Goal: Information Seeking & Learning: Learn about a topic

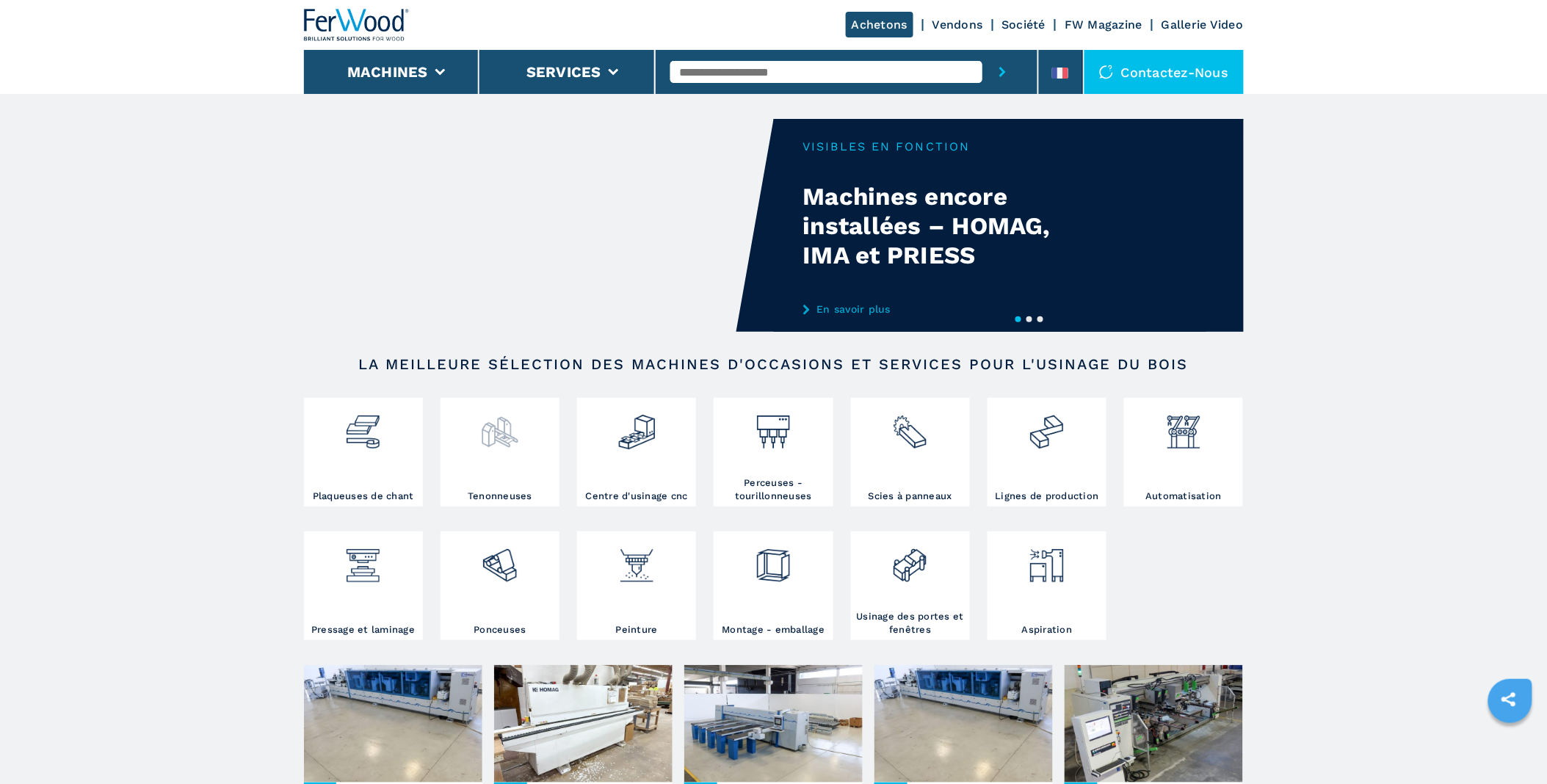
click at [508, 460] on div at bounding box center [499, 445] width 111 height 88
click at [508, 442] on img at bounding box center [499, 426] width 39 height 50
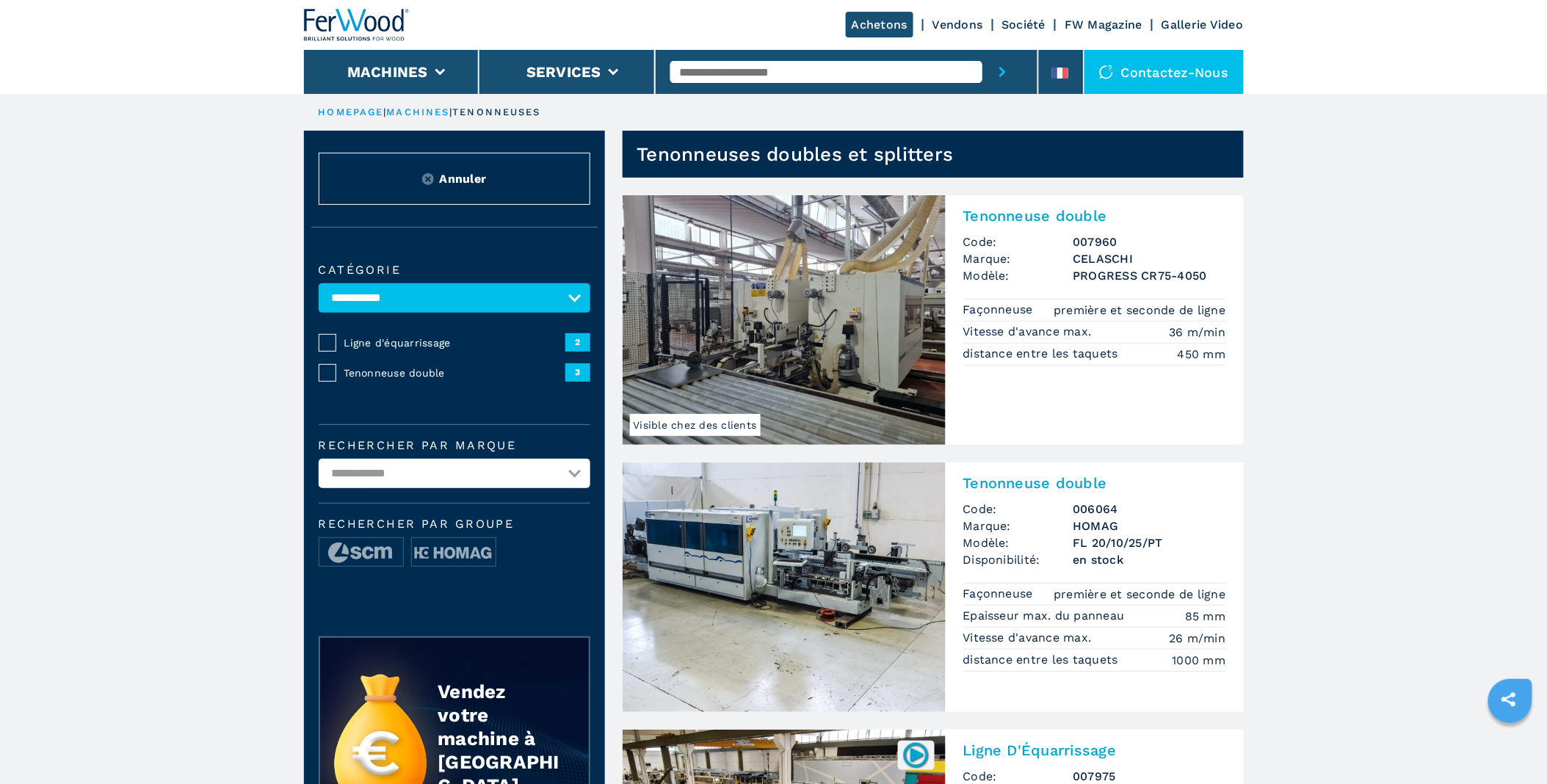
click at [386, 371] on span "Tenonneuse double" at bounding box center [455, 373] width 221 height 15
click at [584, 369] on span "3" at bounding box center [578, 372] width 25 height 18
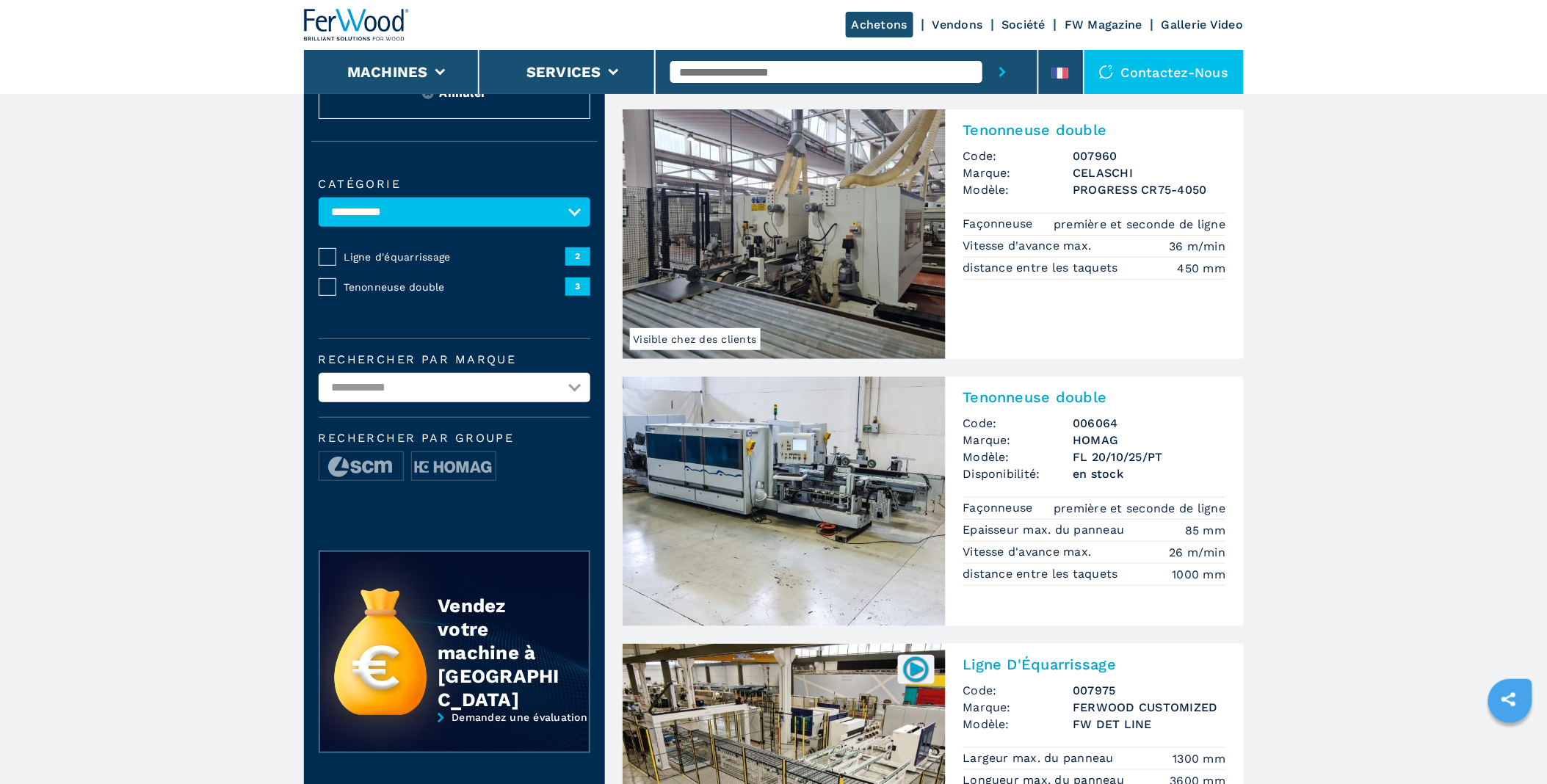
scroll to position [163, 0]
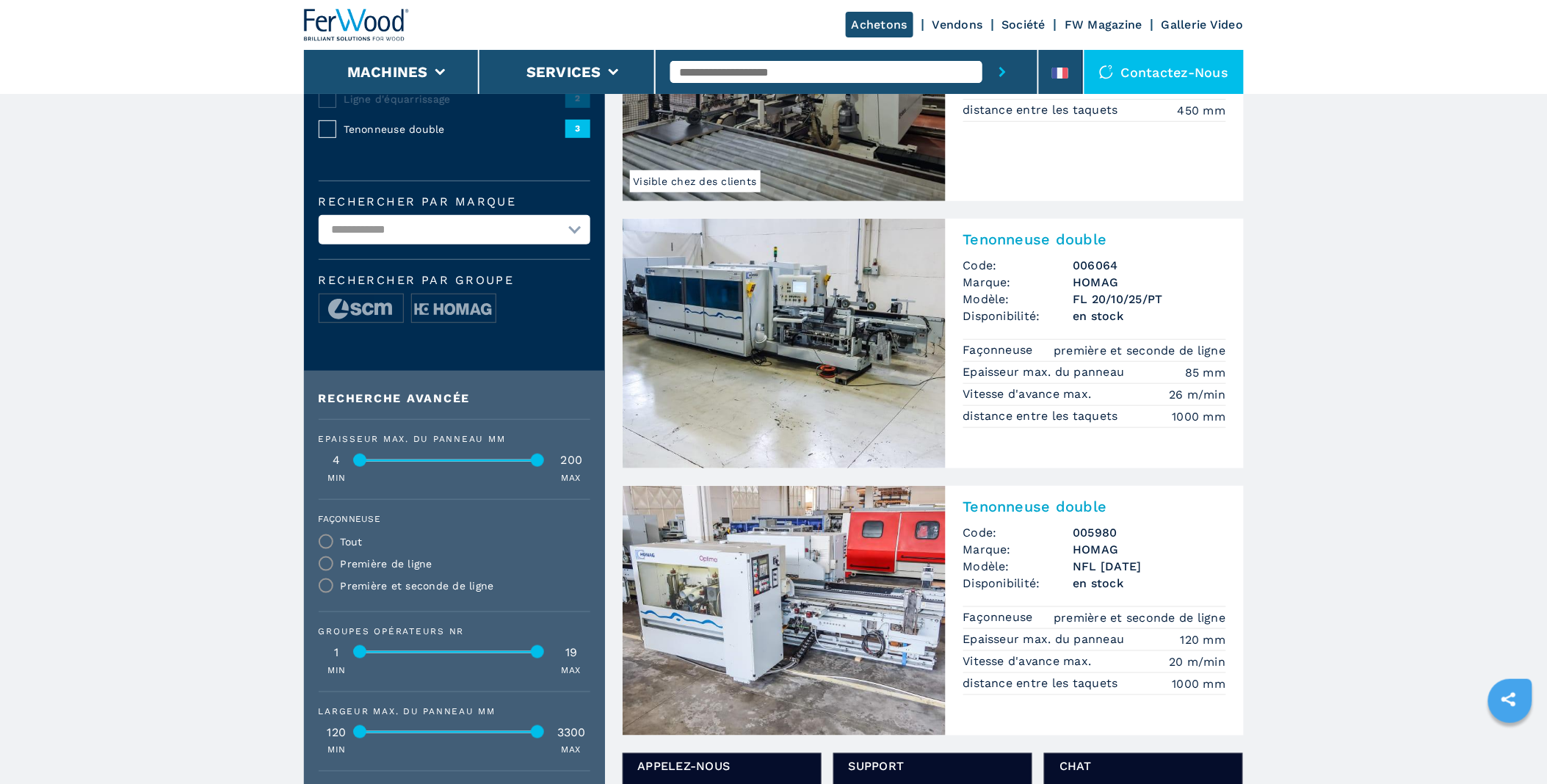
scroll to position [82, 0]
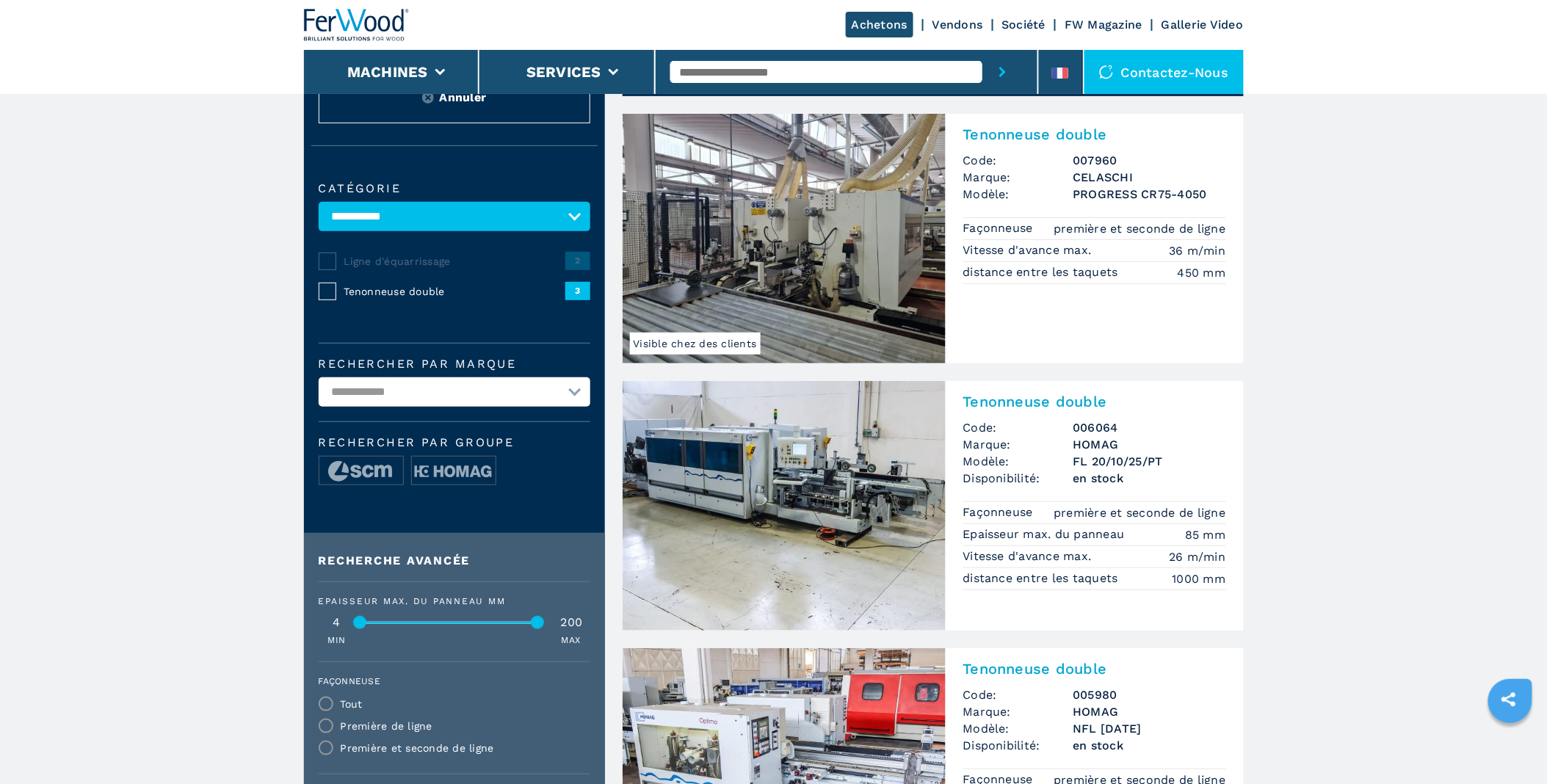
click at [855, 440] on img at bounding box center [783, 506] width 323 height 250
click at [1026, 426] on span "Code:" at bounding box center [1018, 428] width 110 height 17
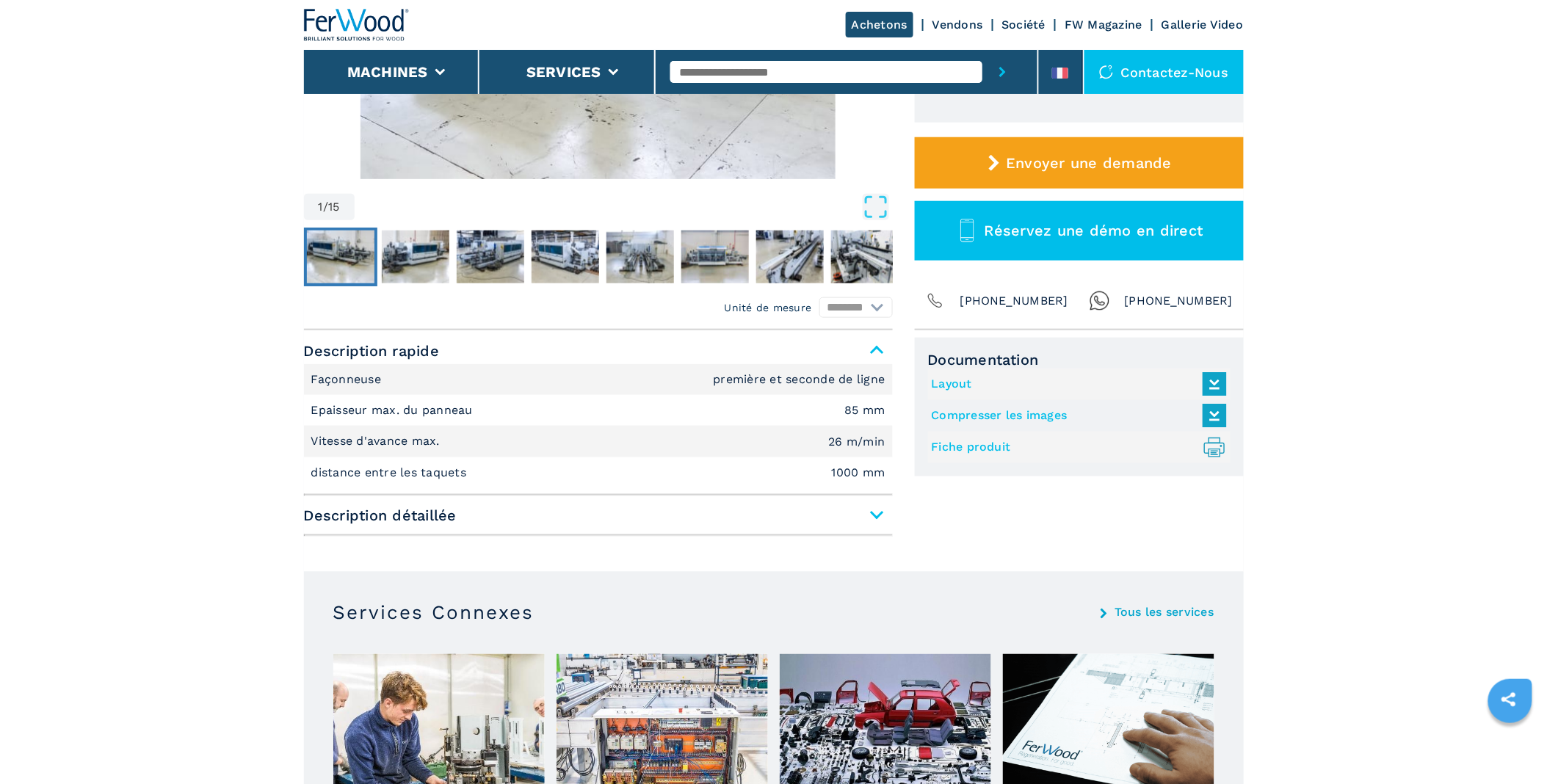
scroll to position [408, 0]
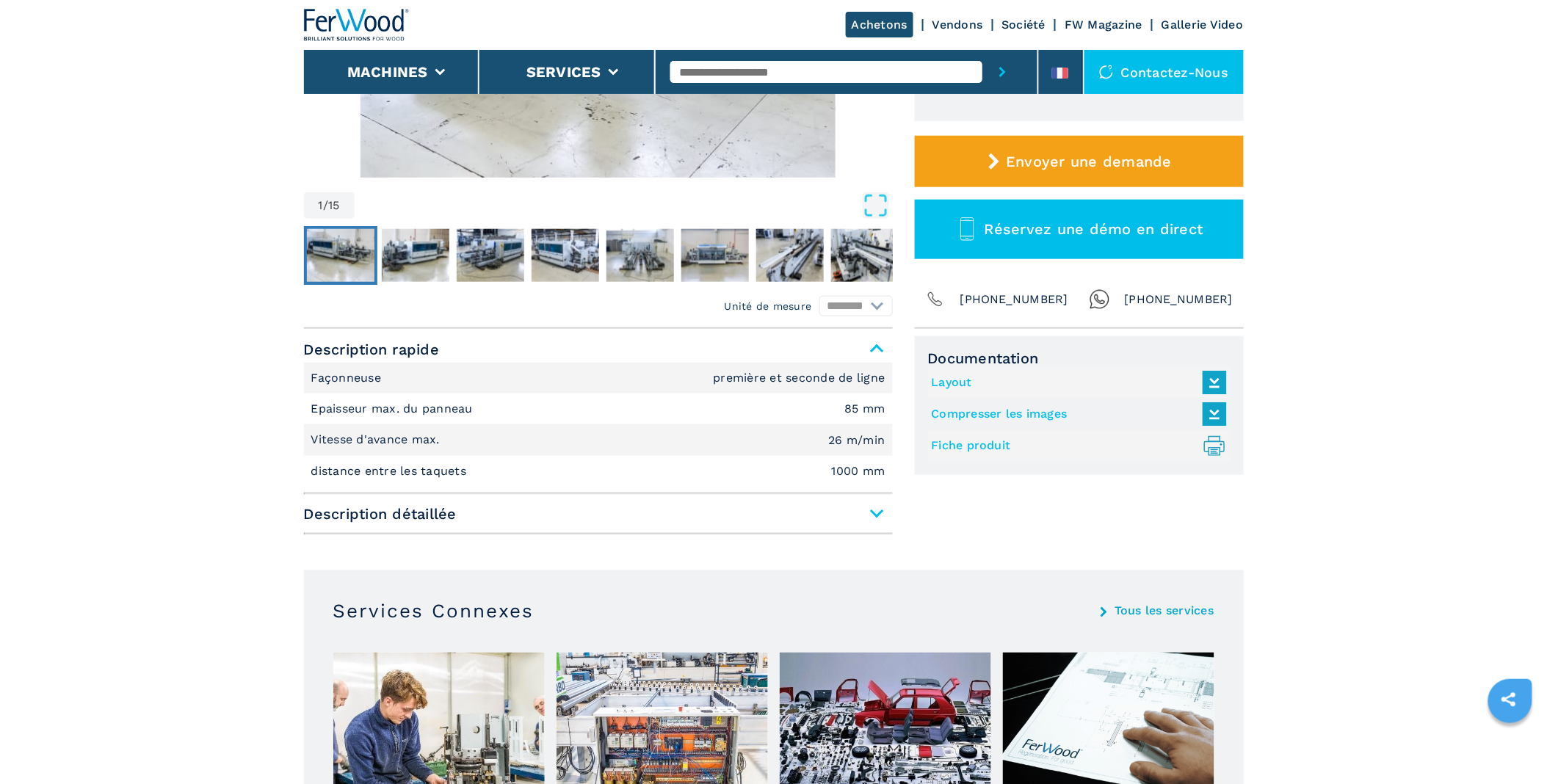
click at [883, 508] on span "Description détaillée" at bounding box center [598, 514] width 589 height 26
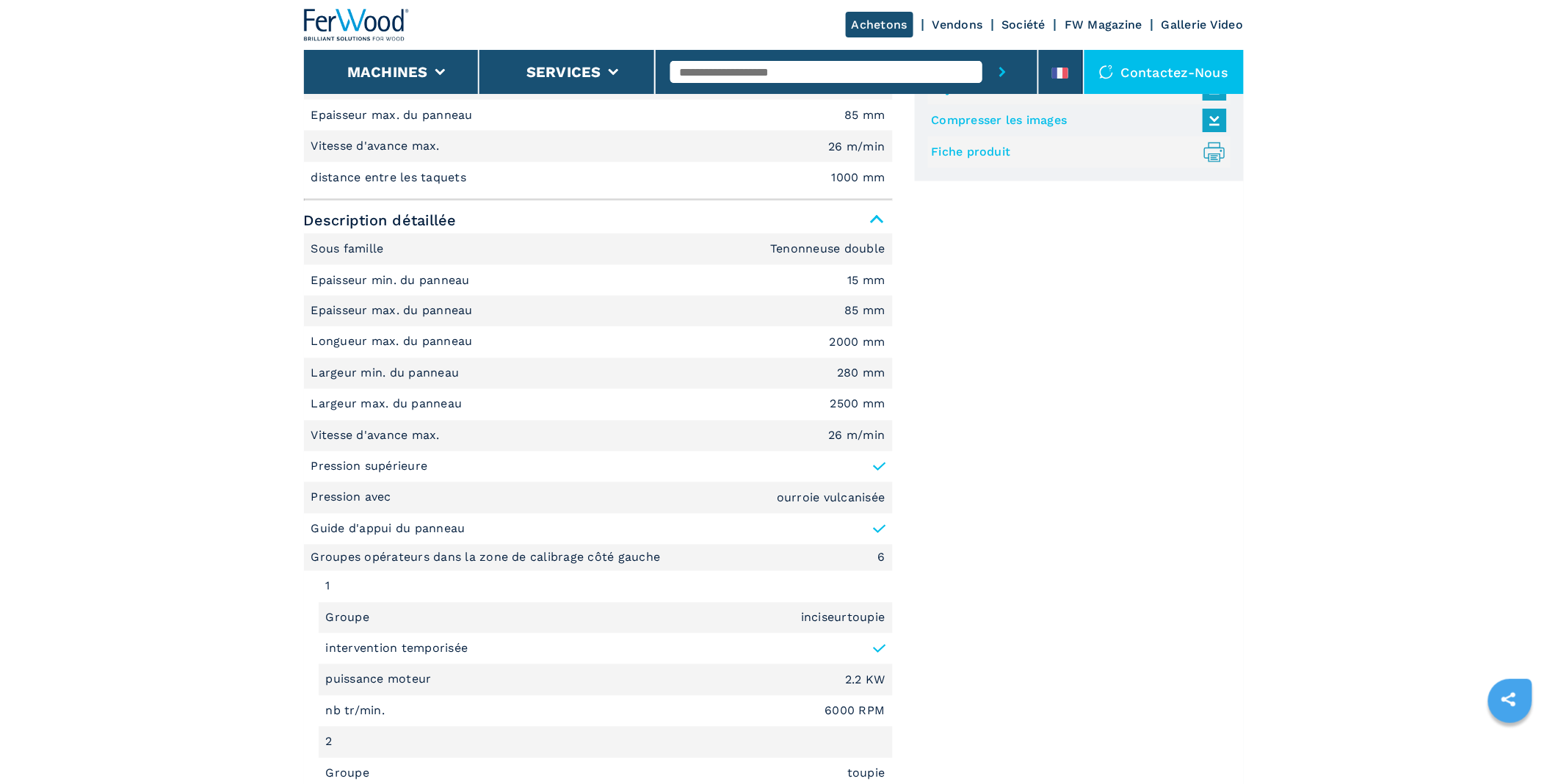
scroll to position [489, 0]
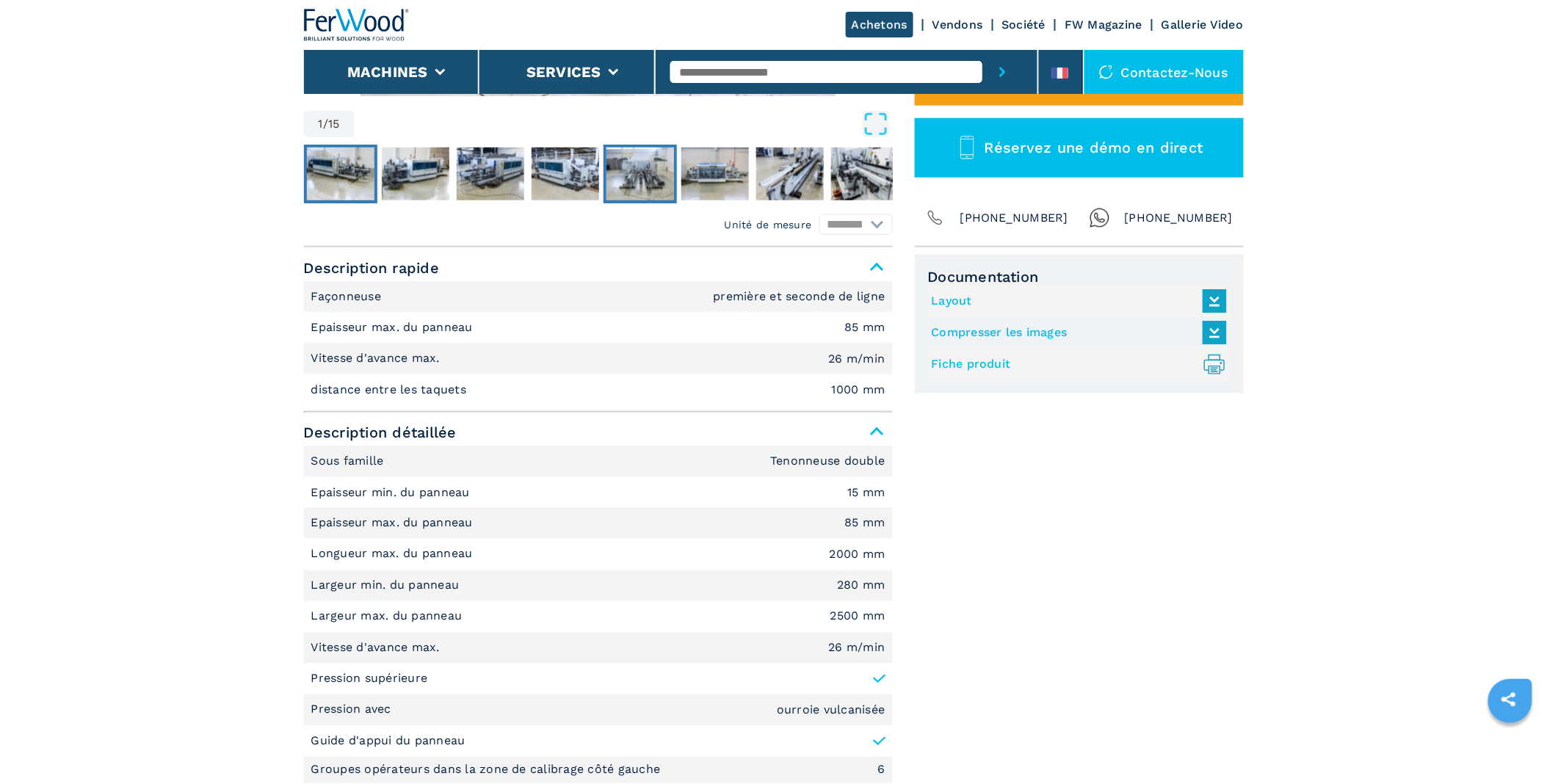
click at [635, 163] on img "Go to Slide 5" at bounding box center [640, 174] width 68 height 53
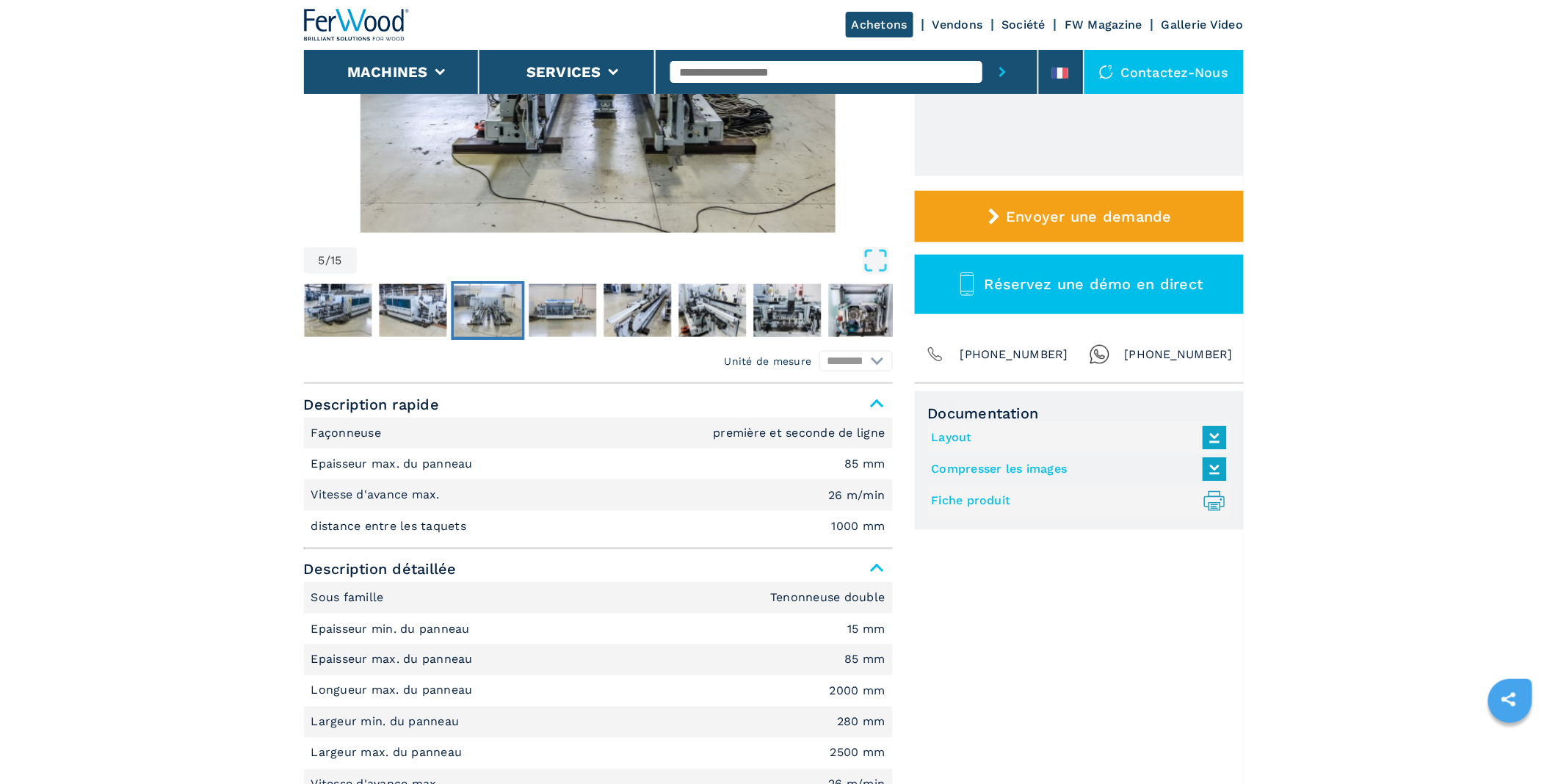
scroll to position [163, 0]
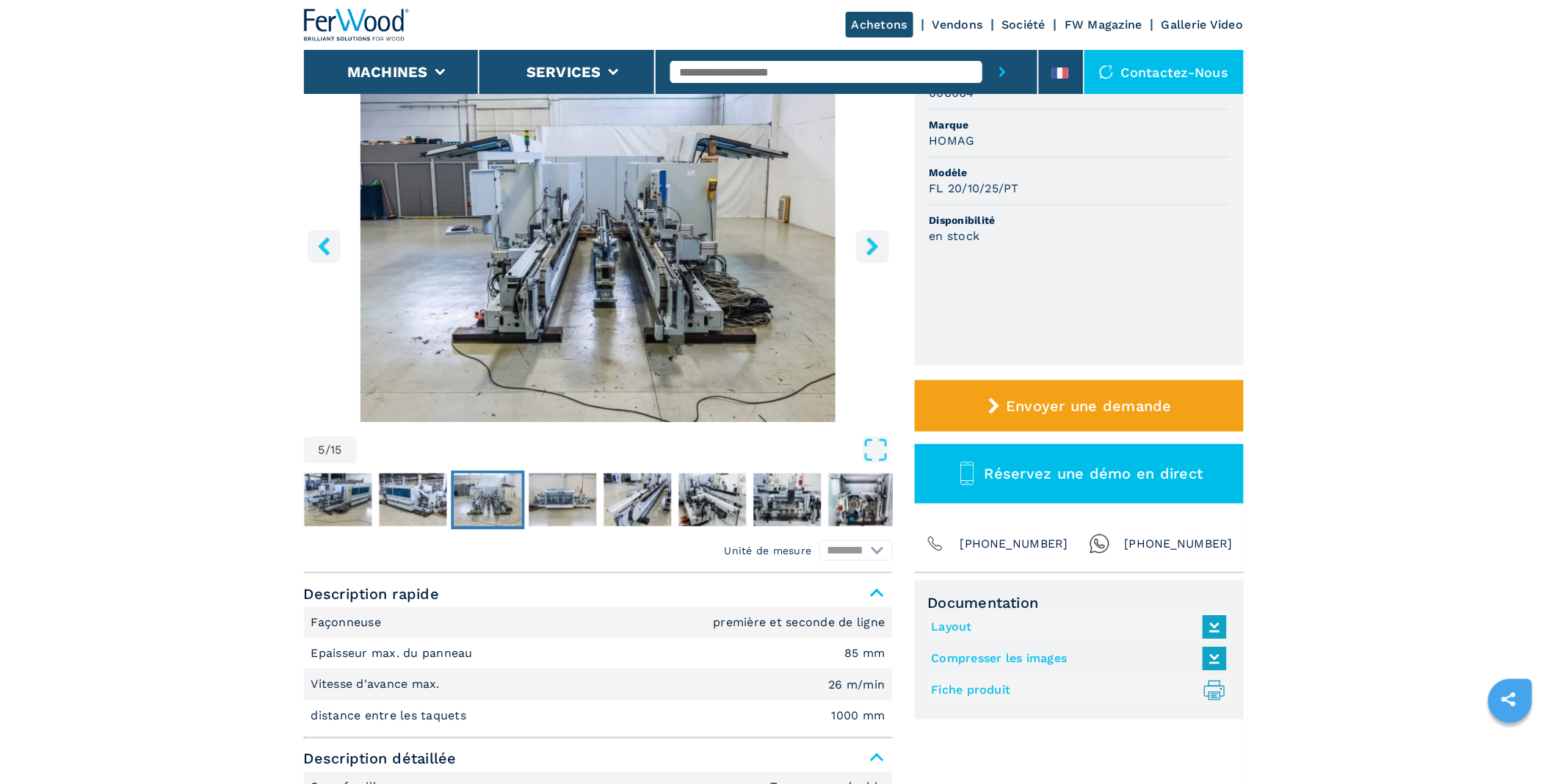
click at [874, 240] on icon "right-button" at bounding box center [873, 247] width 19 height 19
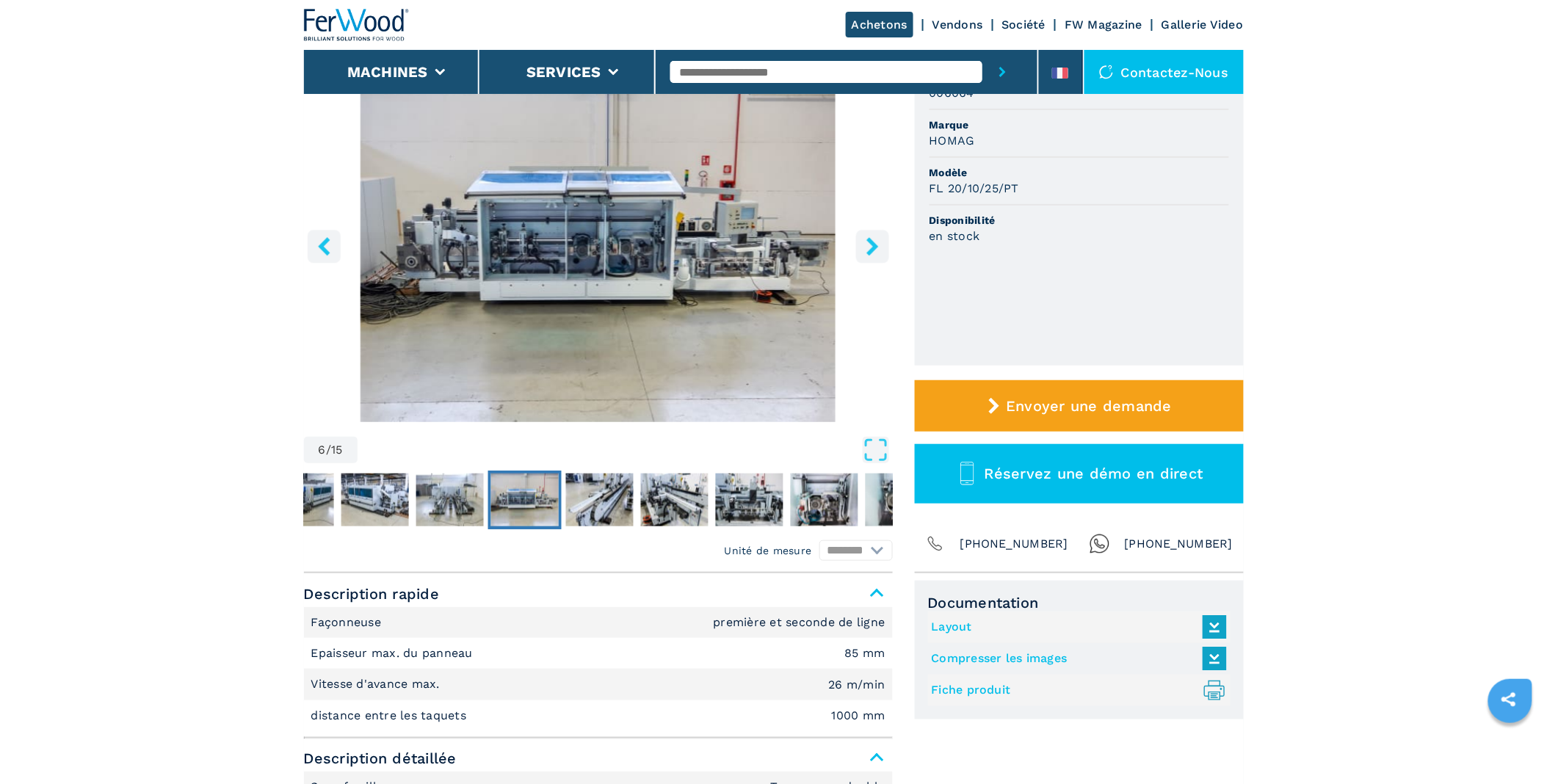
click at [874, 240] on icon "right-button" at bounding box center [873, 247] width 19 height 19
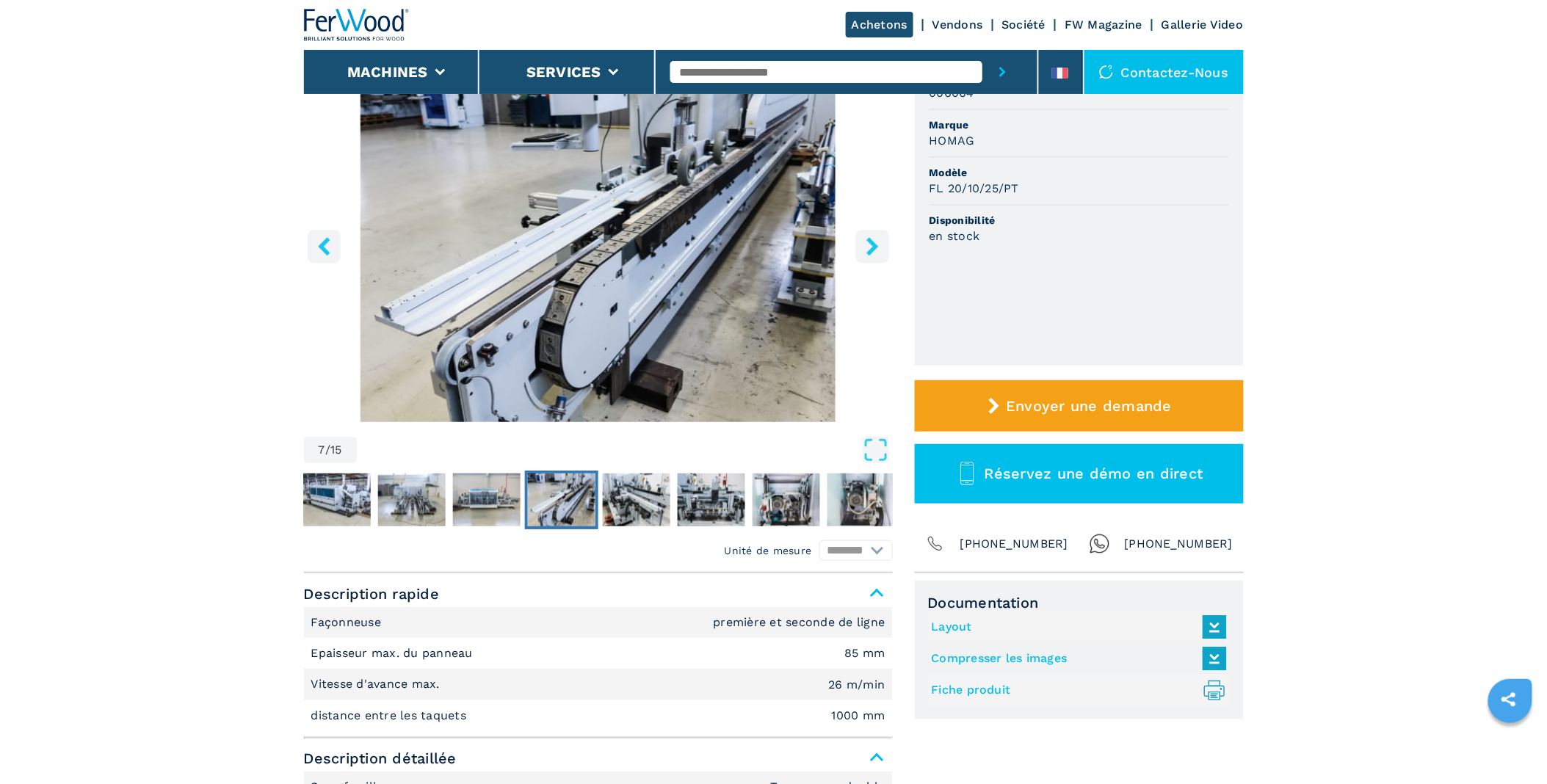
click at [874, 240] on icon "right-button" at bounding box center [873, 247] width 19 height 19
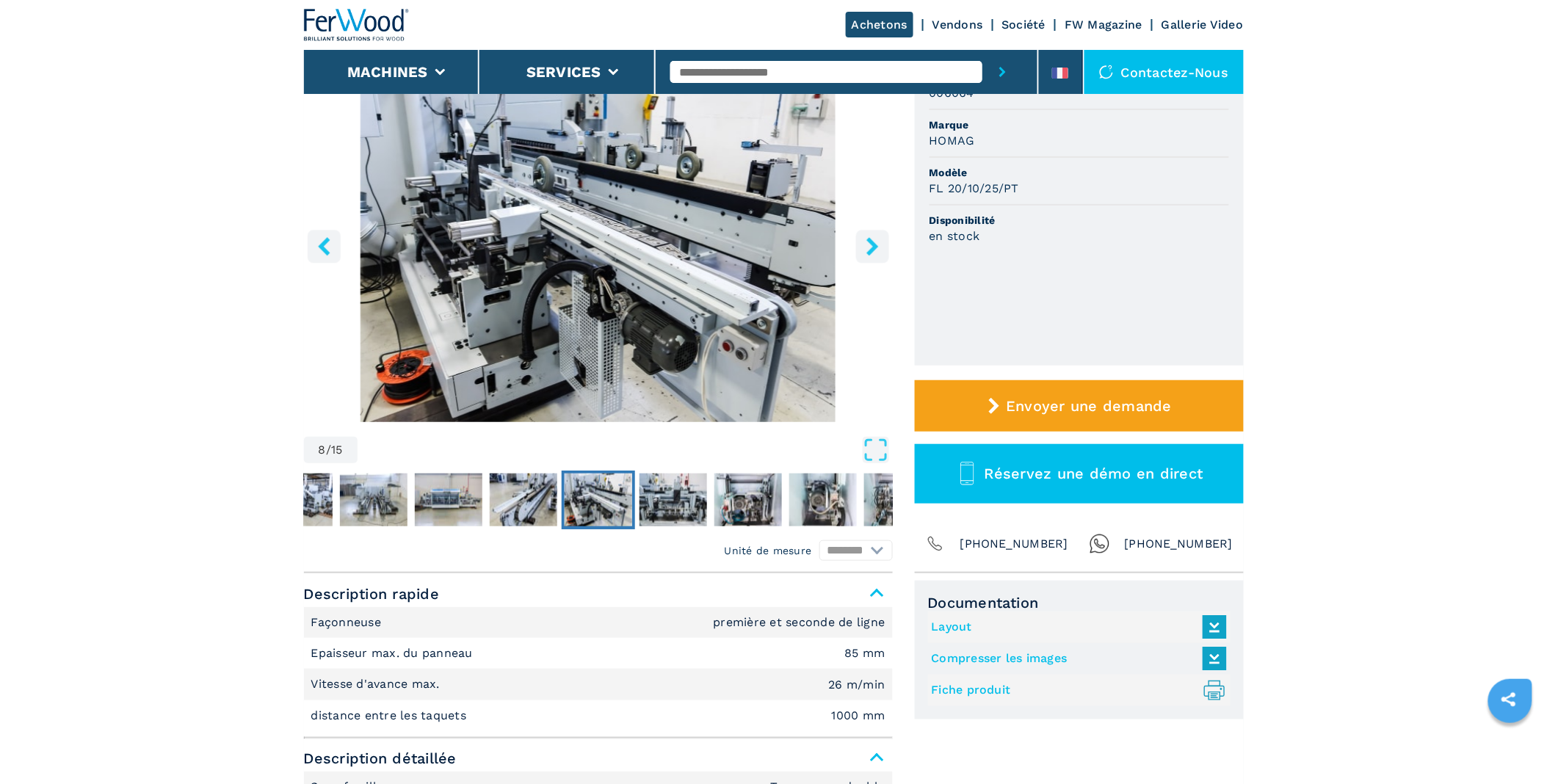
click at [874, 240] on icon "right-button" at bounding box center [873, 247] width 19 height 19
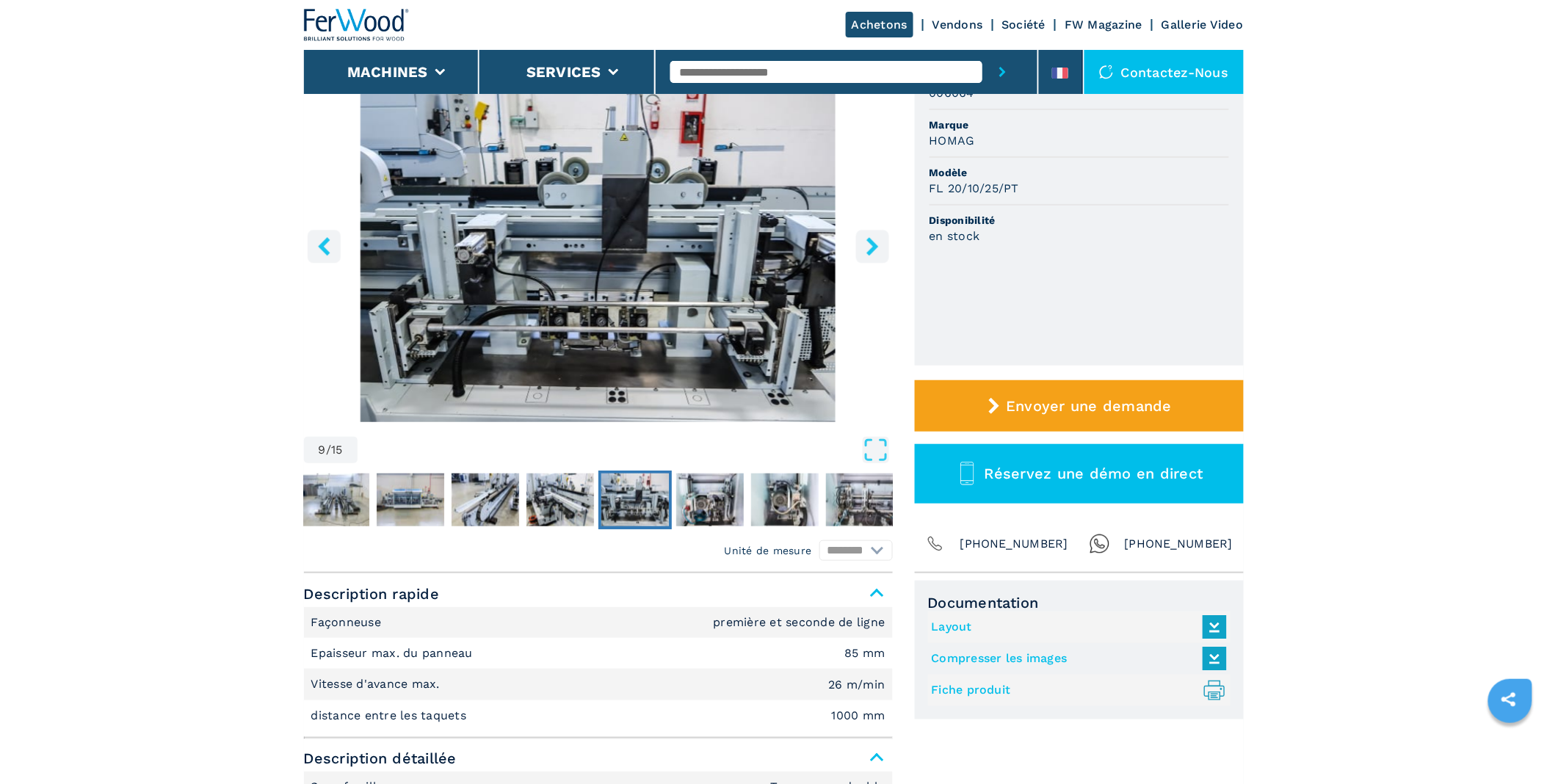
click at [874, 240] on icon "right-button" at bounding box center [873, 247] width 19 height 19
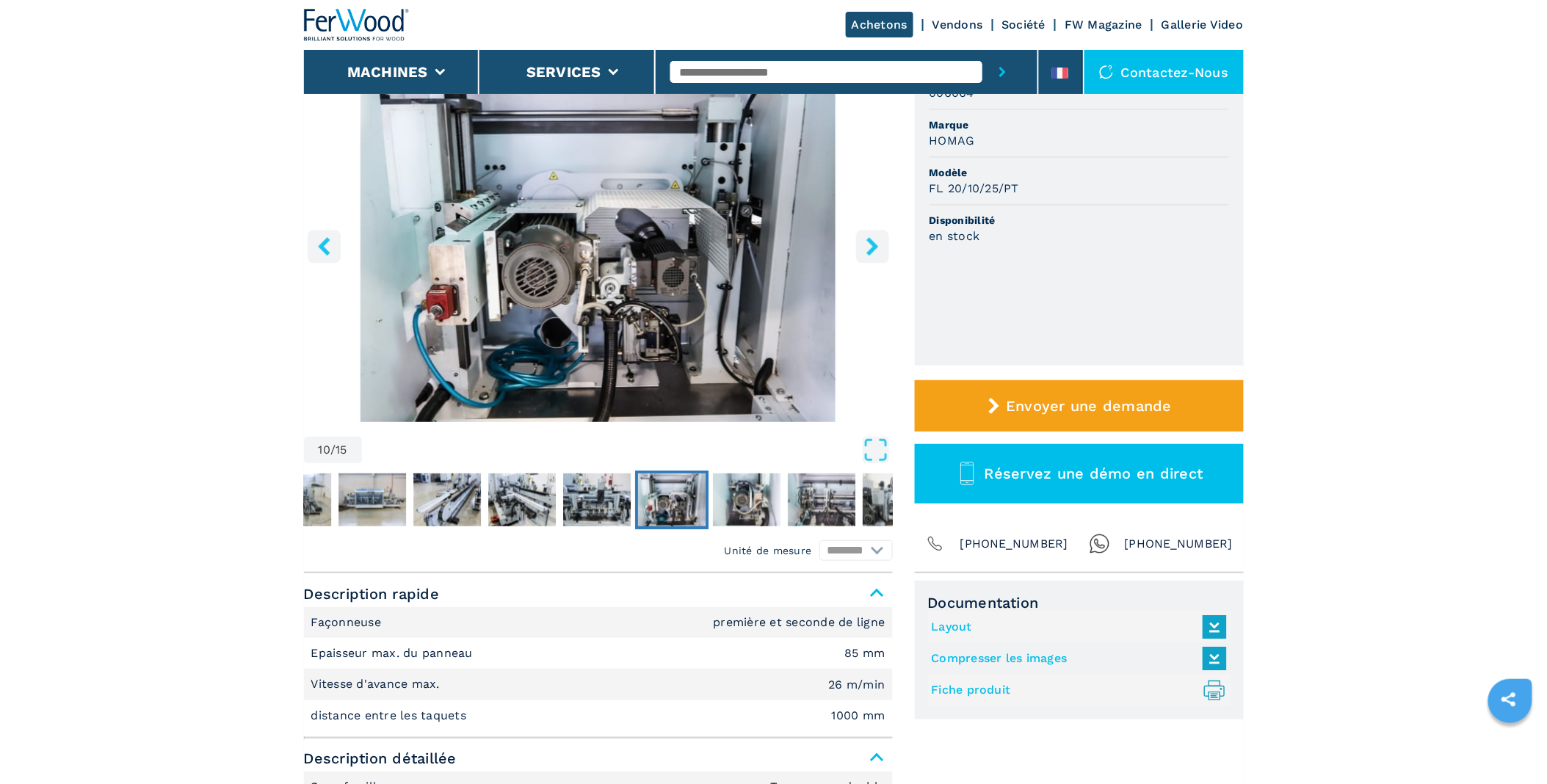
click at [874, 240] on icon "right-button" at bounding box center [873, 247] width 19 height 19
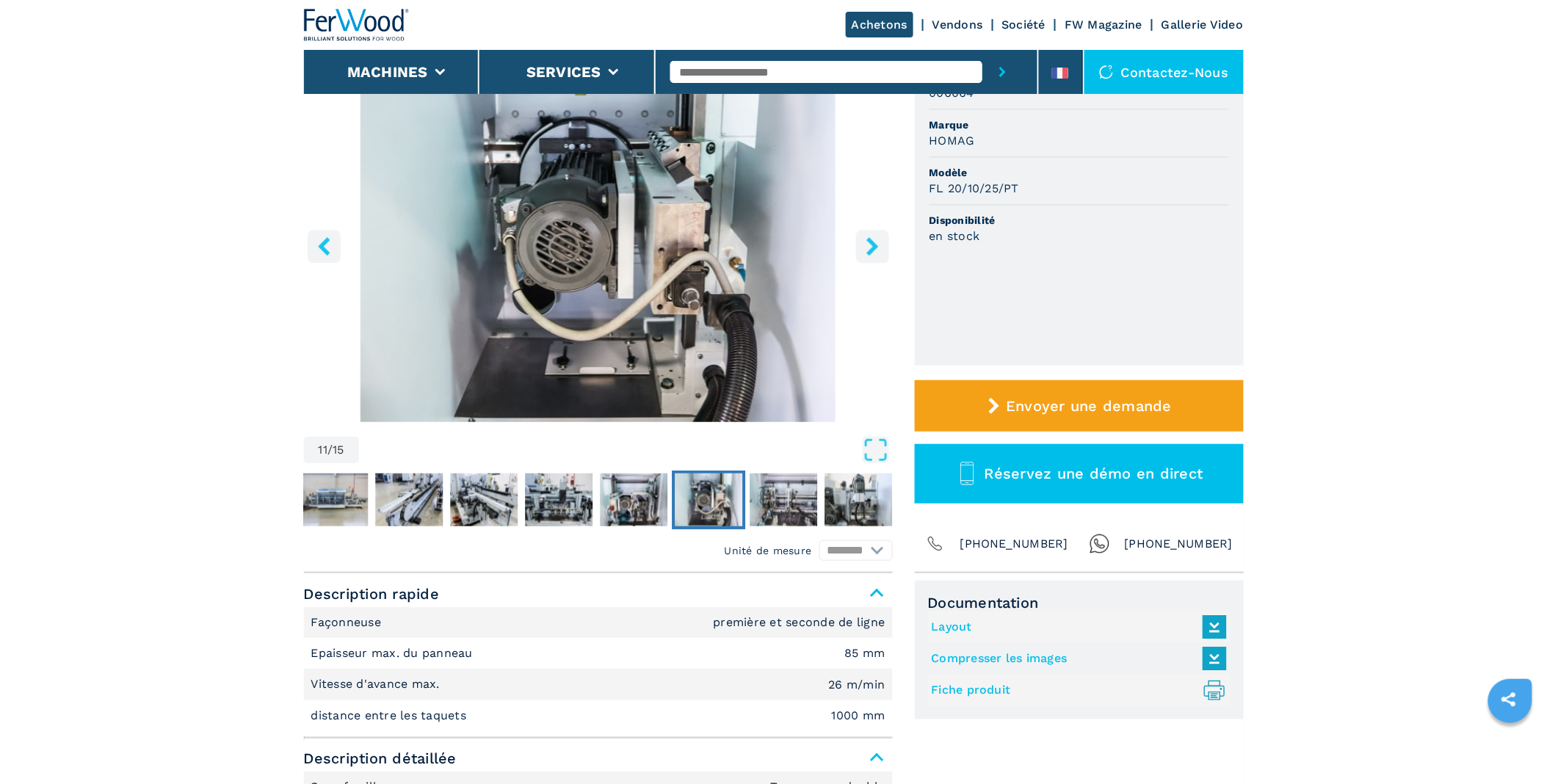
click at [874, 240] on icon "right-button" at bounding box center [873, 247] width 19 height 19
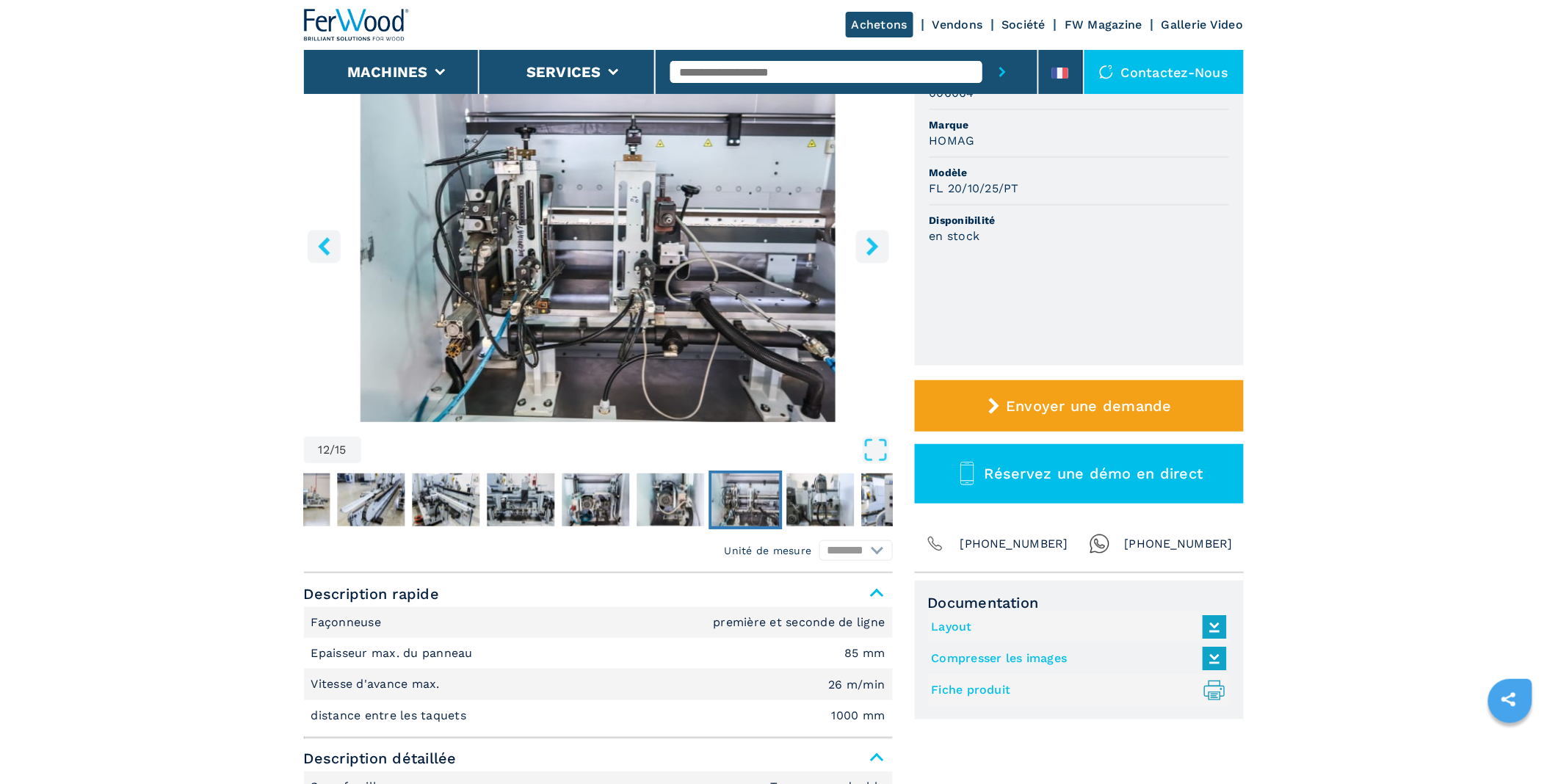
click at [874, 240] on icon "right-button" at bounding box center [873, 247] width 19 height 19
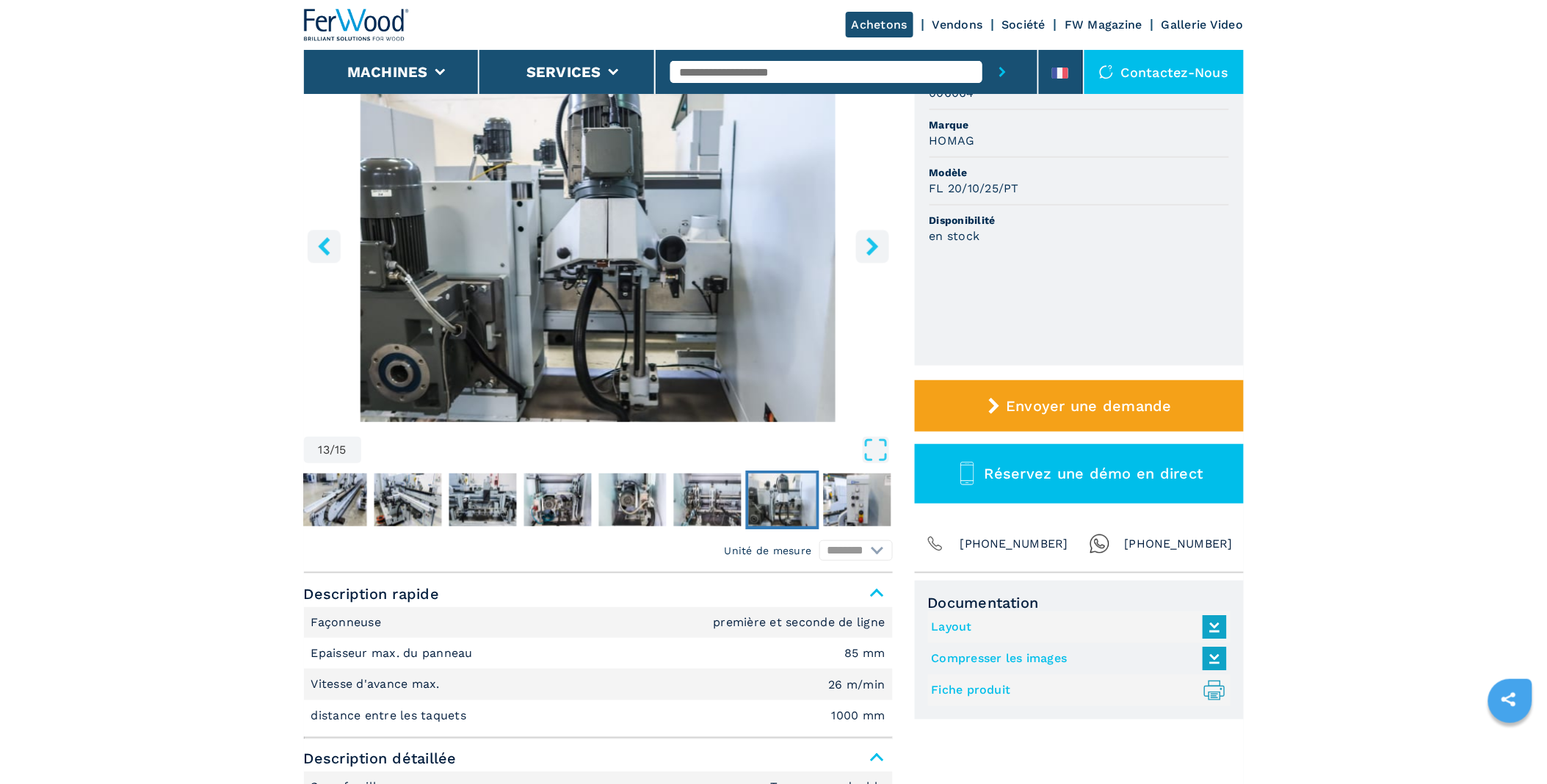
click at [874, 240] on icon "right-button" at bounding box center [873, 247] width 19 height 19
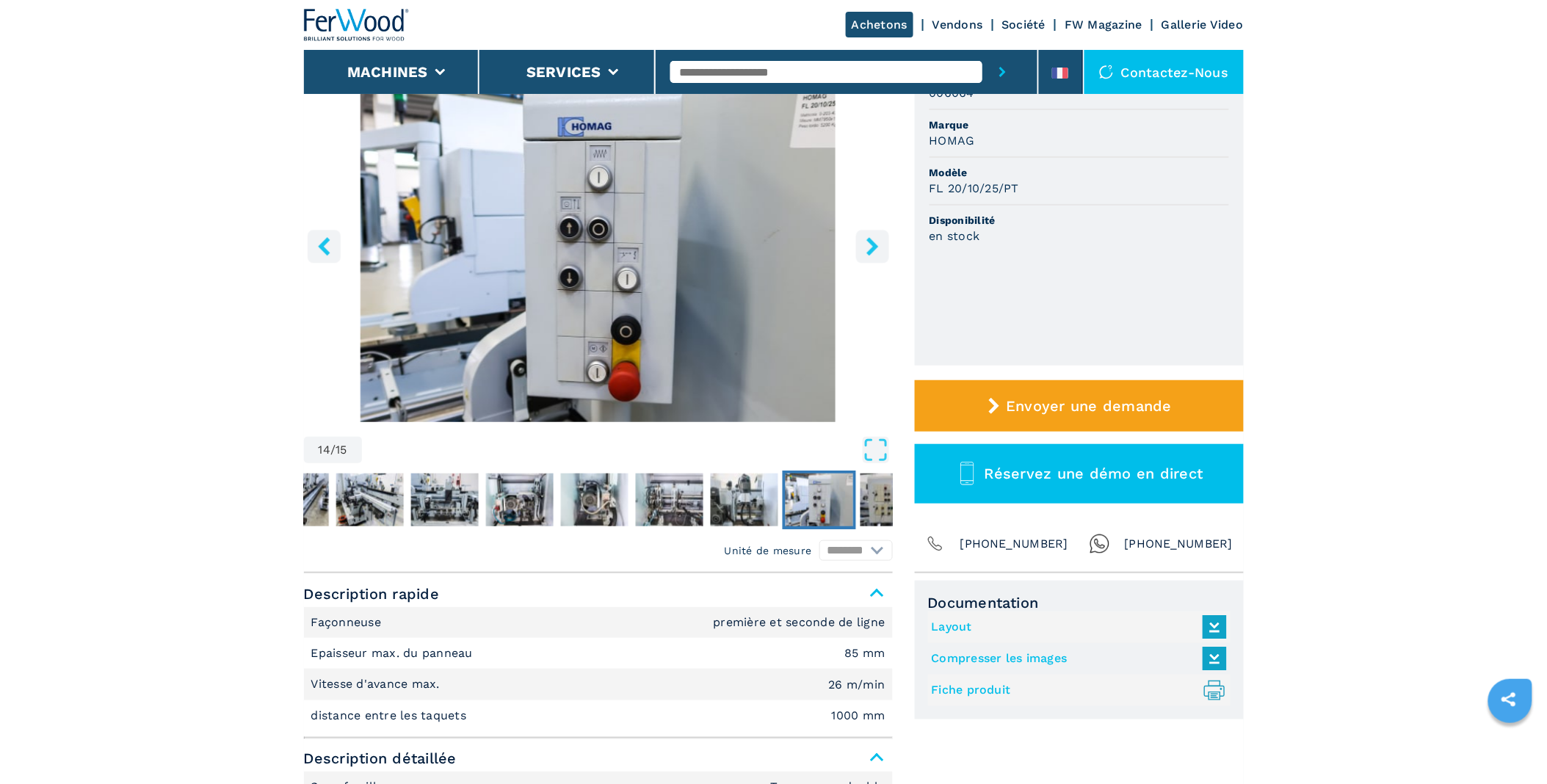
click at [874, 240] on icon "right-button" at bounding box center [873, 247] width 19 height 19
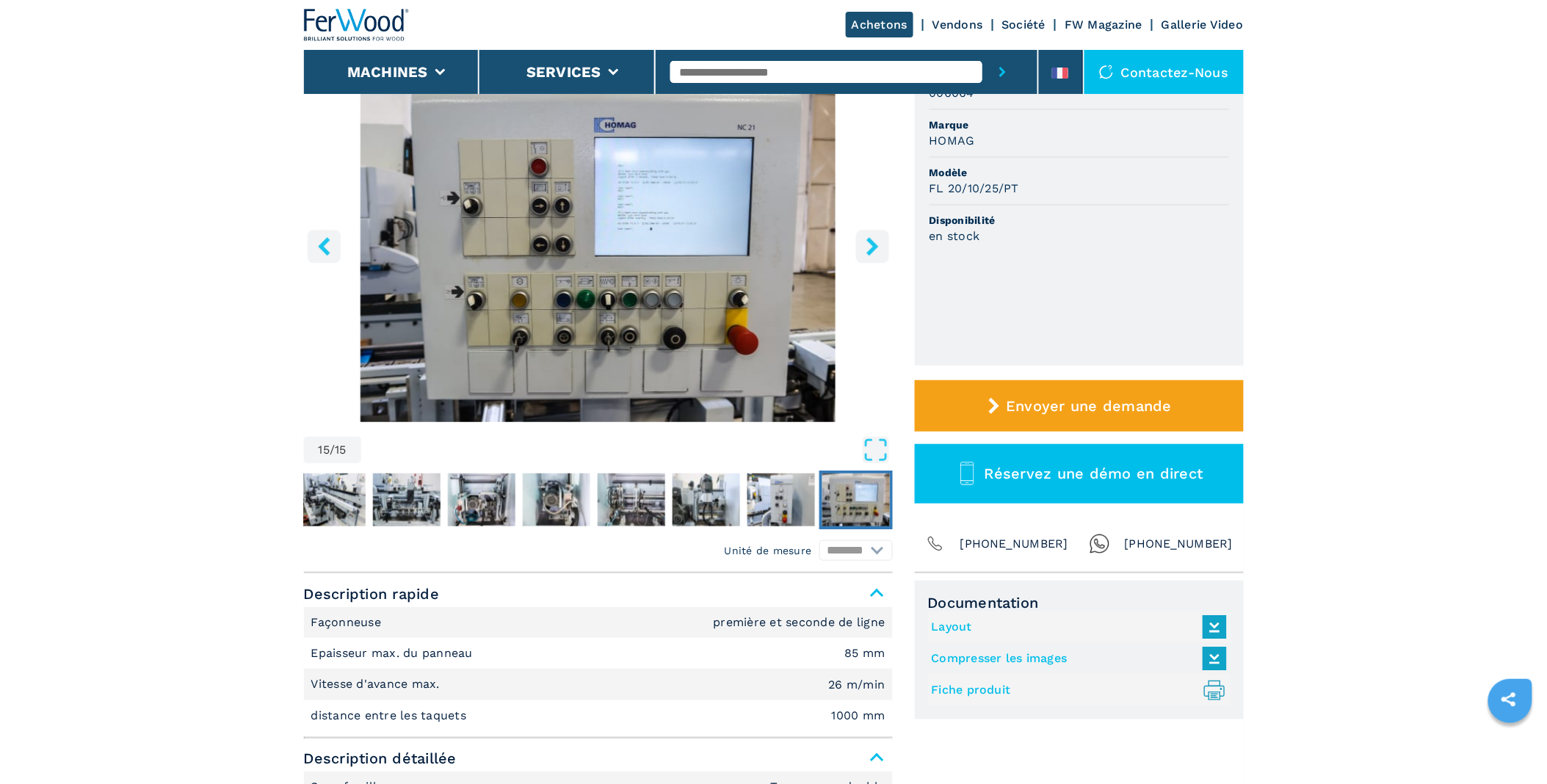
click at [874, 240] on icon "right-button" at bounding box center [873, 247] width 19 height 19
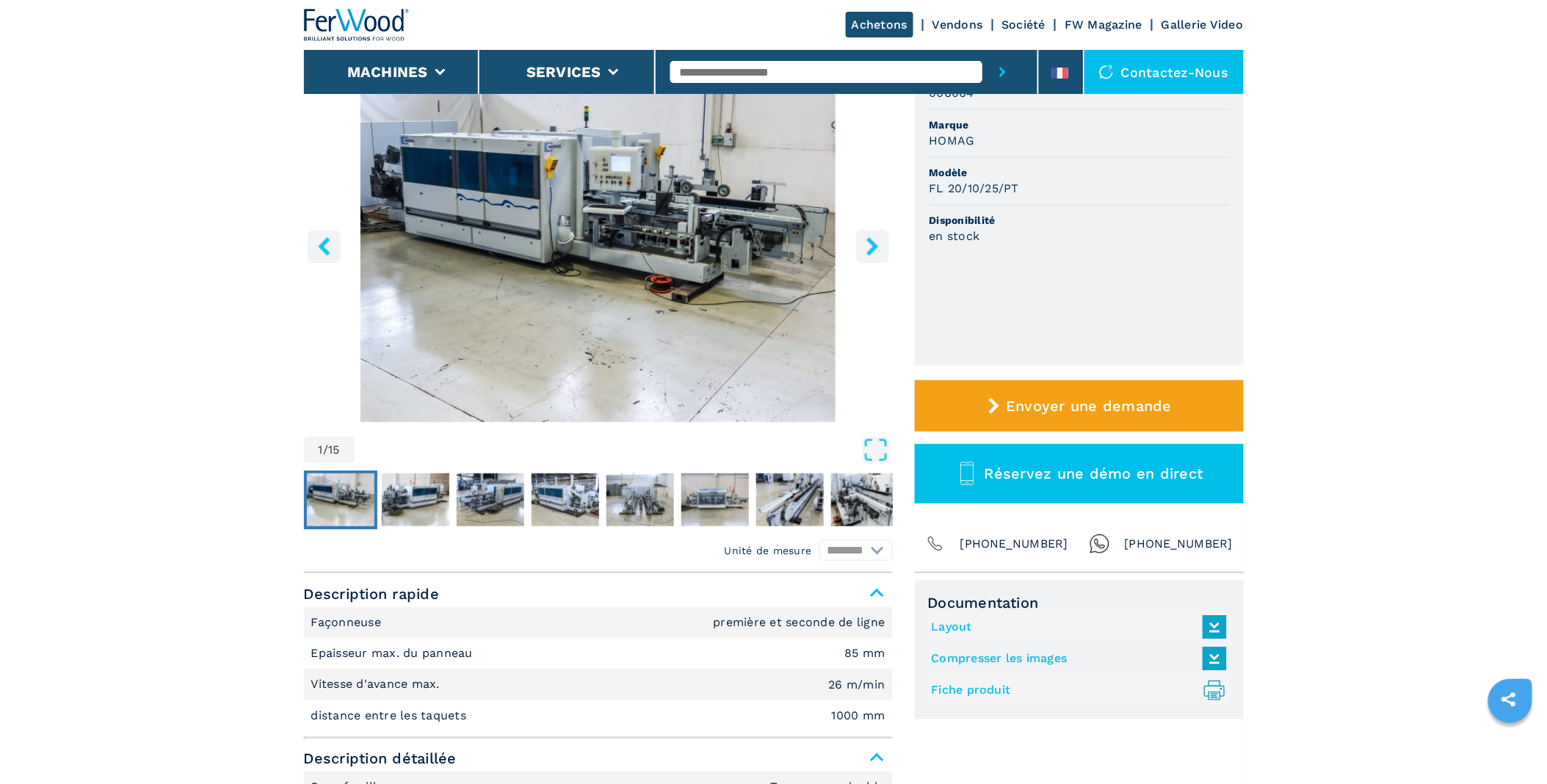
click at [874, 240] on icon "right-button" at bounding box center [873, 247] width 19 height 19
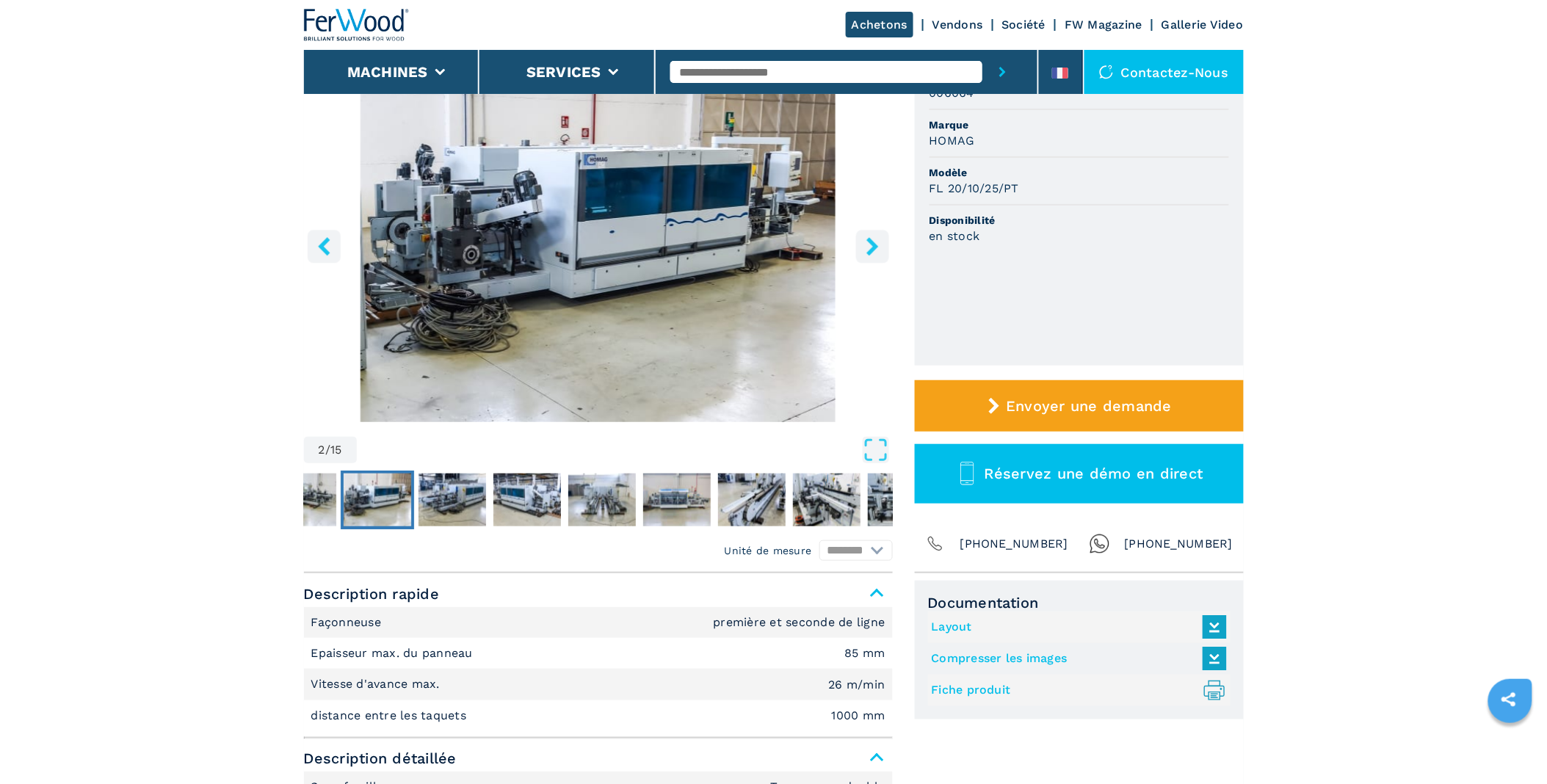
click at [874, 240] on icon "right-button" at bounding box center [873, 247] width 19 height 19
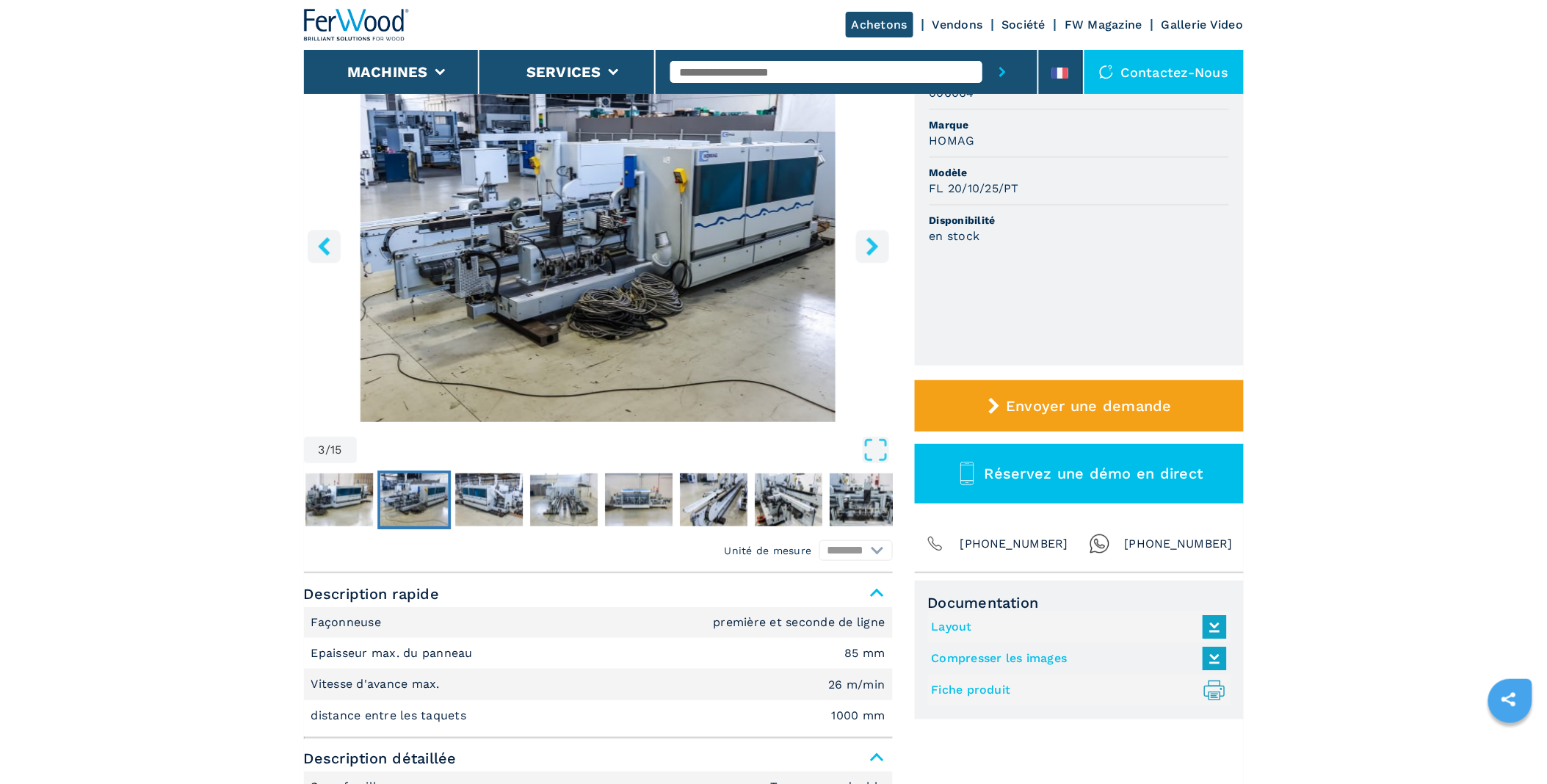
click at [874, 240] on icon "right-button" at bounding box center [873, 247] width 19 height 19
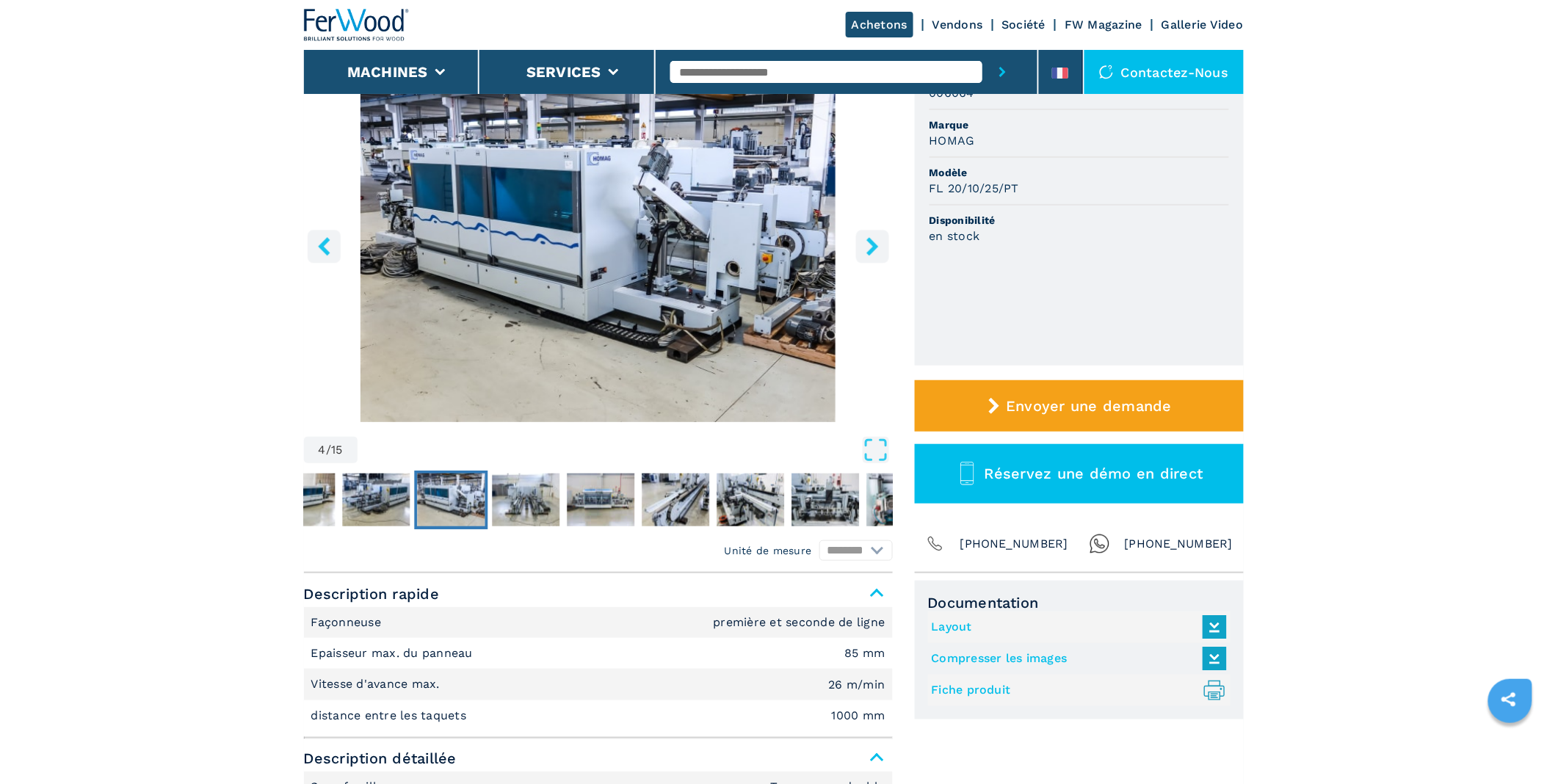
click at [874, 240] on icon "right-button" at bounding box center [873, 247] width 19 height 19
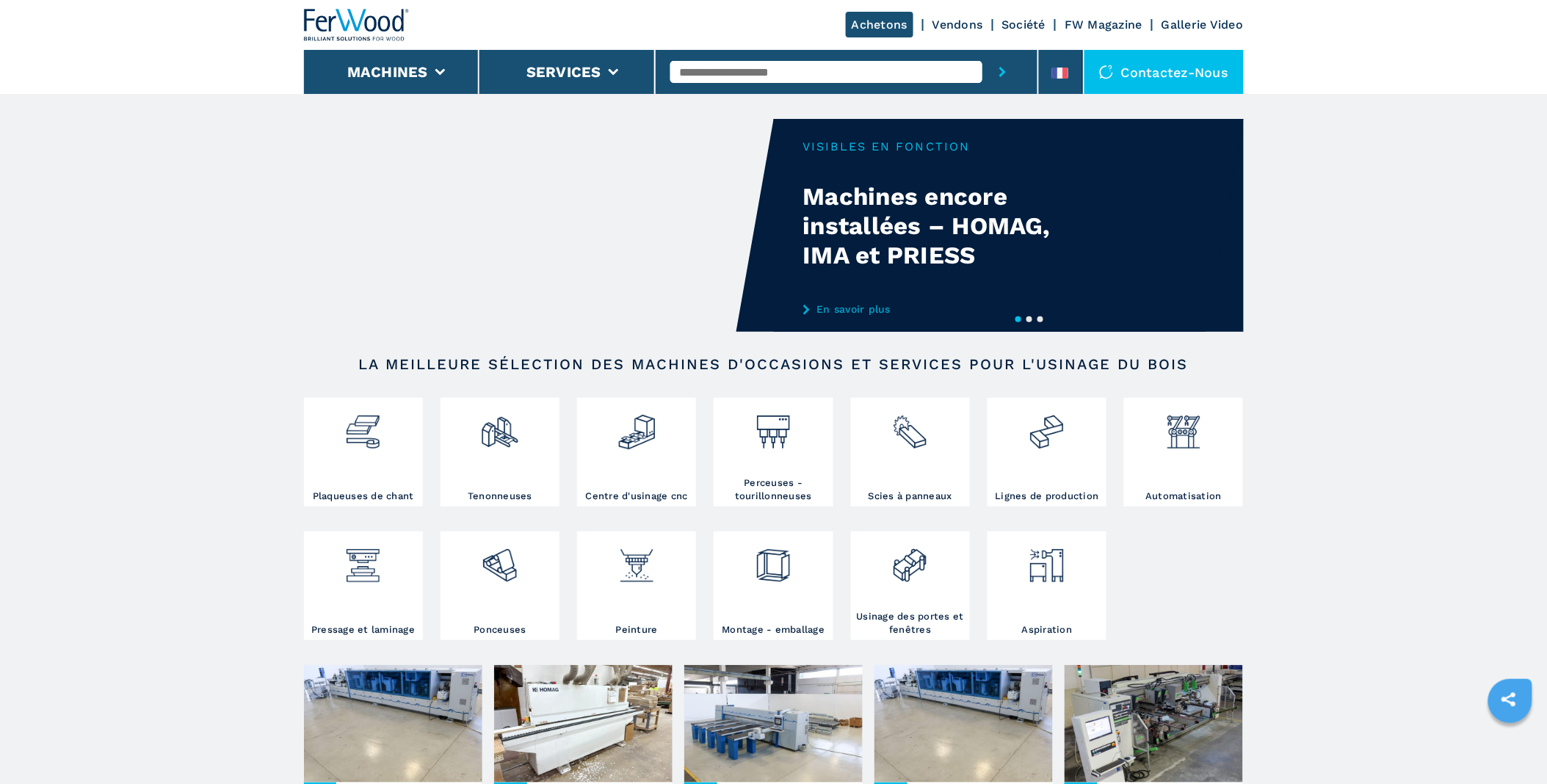
click at [1211, 73] on div "Contactez-nous" at bounding box center [1164, 72] width 159 height 44
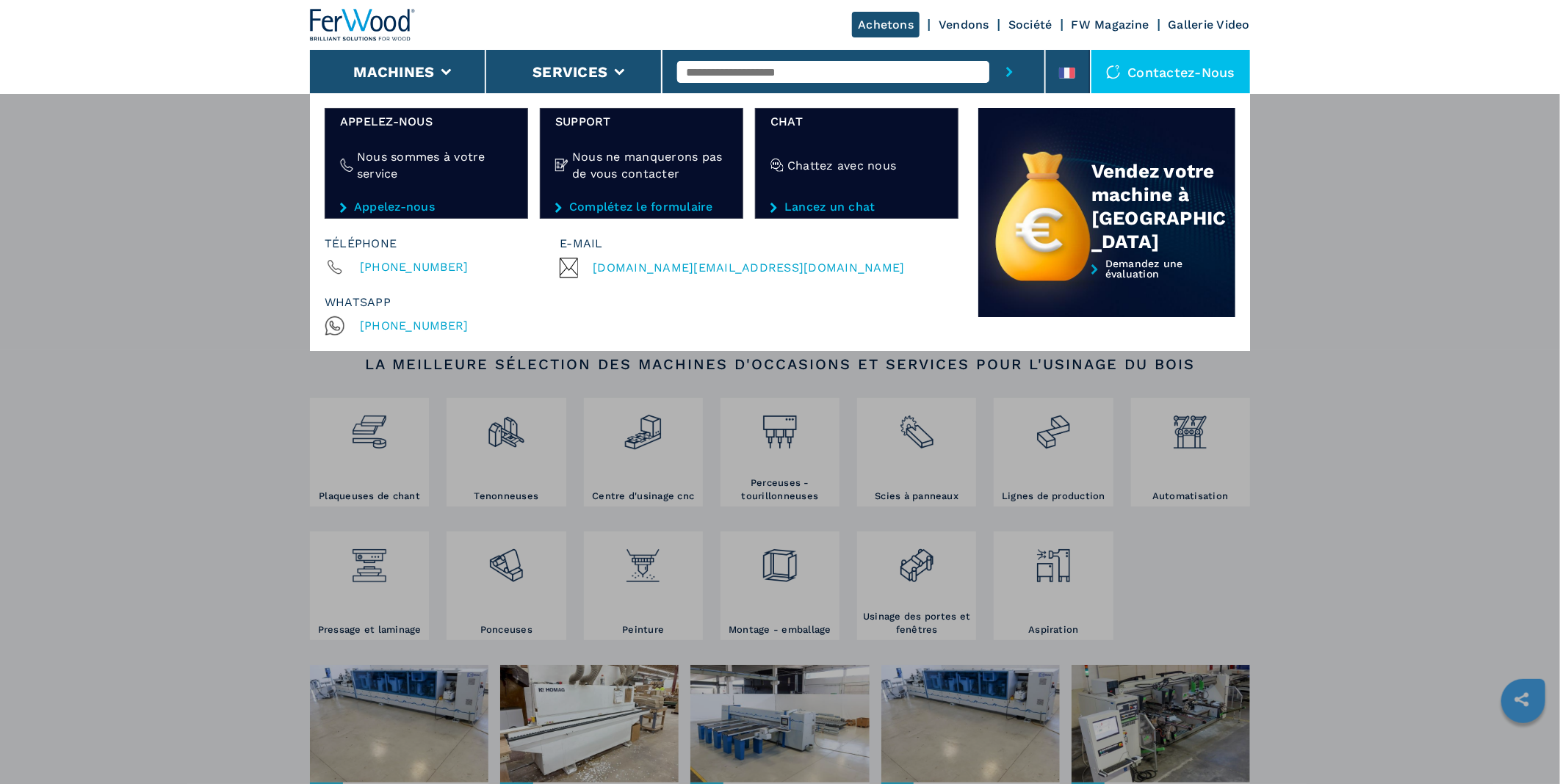
click at [514, 451] on div "Machines Plaqueuses de chant Tenonneuses Centre d'usinage cnc Perceuses - touri…" at bounding box center [780, 485] width 1560 height 784
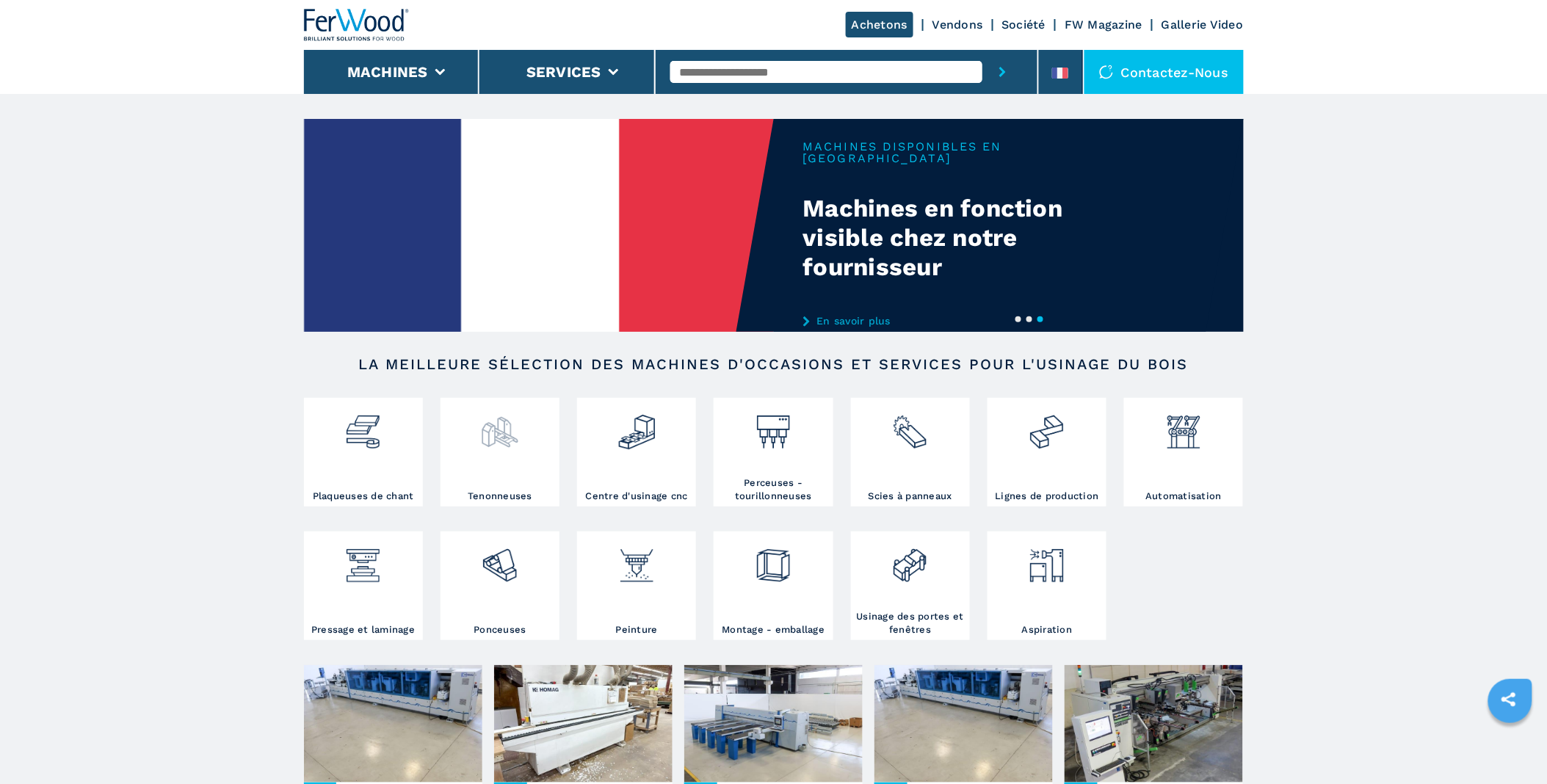
click at [514, 446] on img at bounding box center [499, 426] width 39 height 50
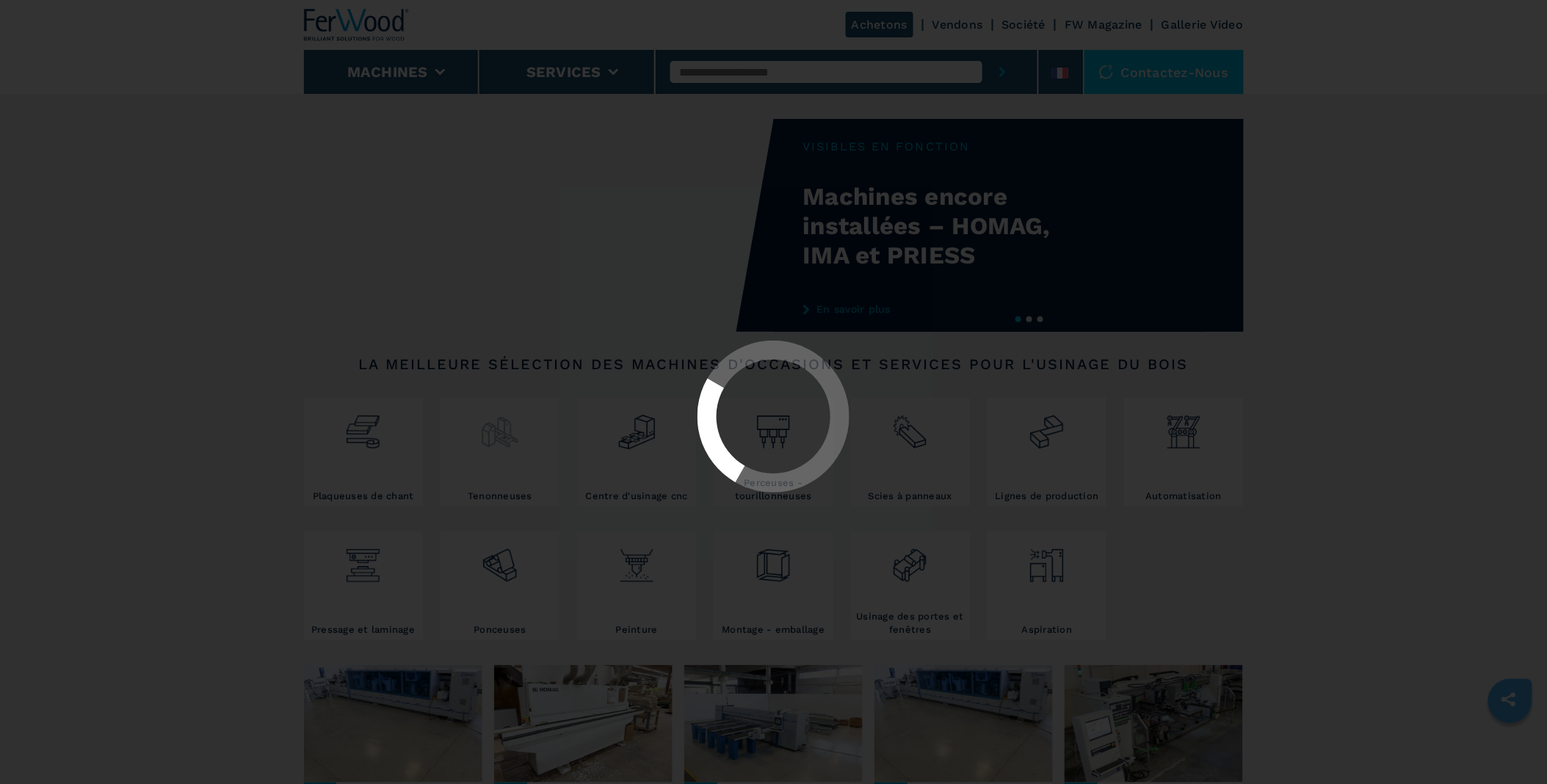
select select "**********"
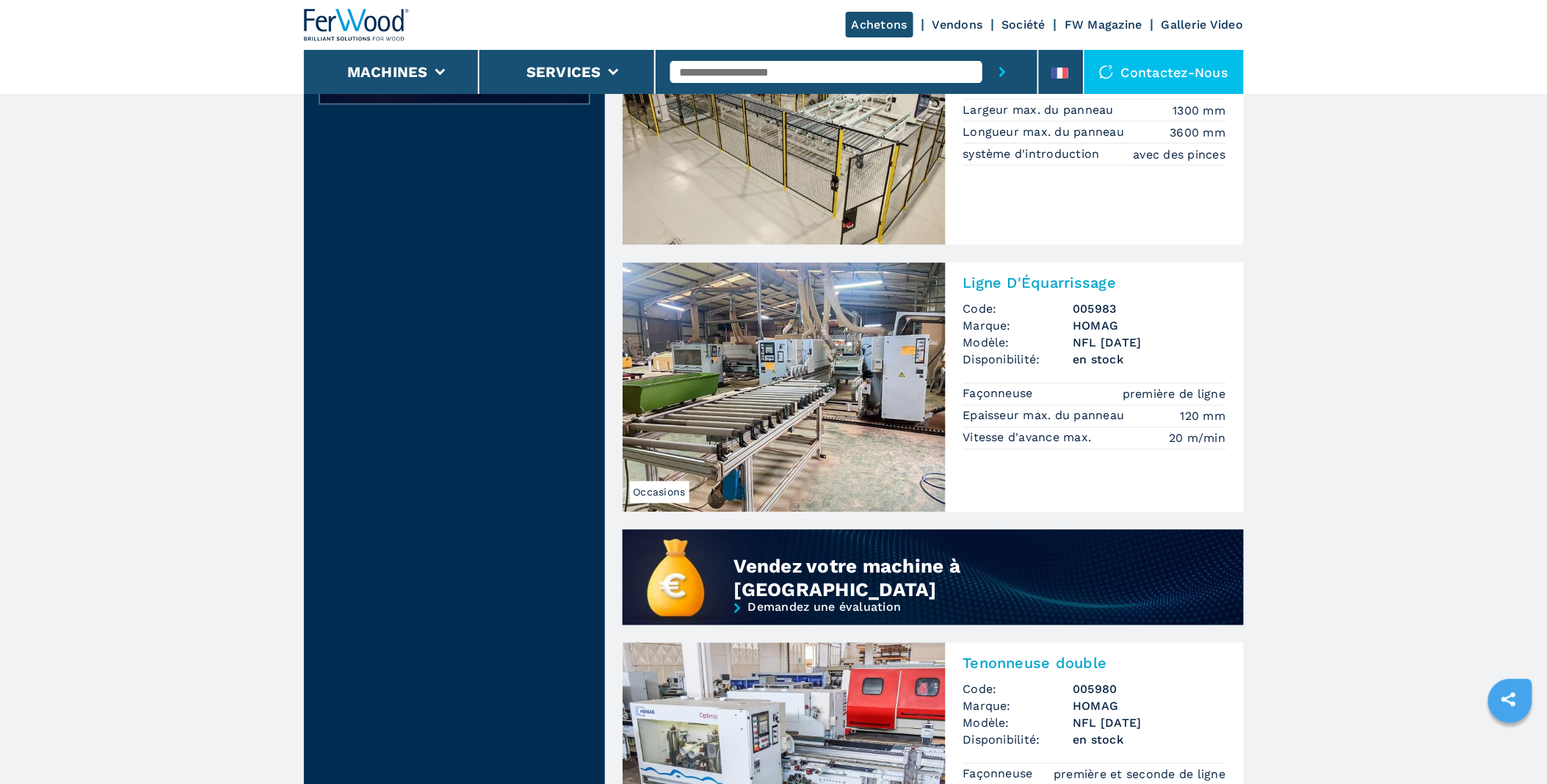
scroll to position [1142, 0]
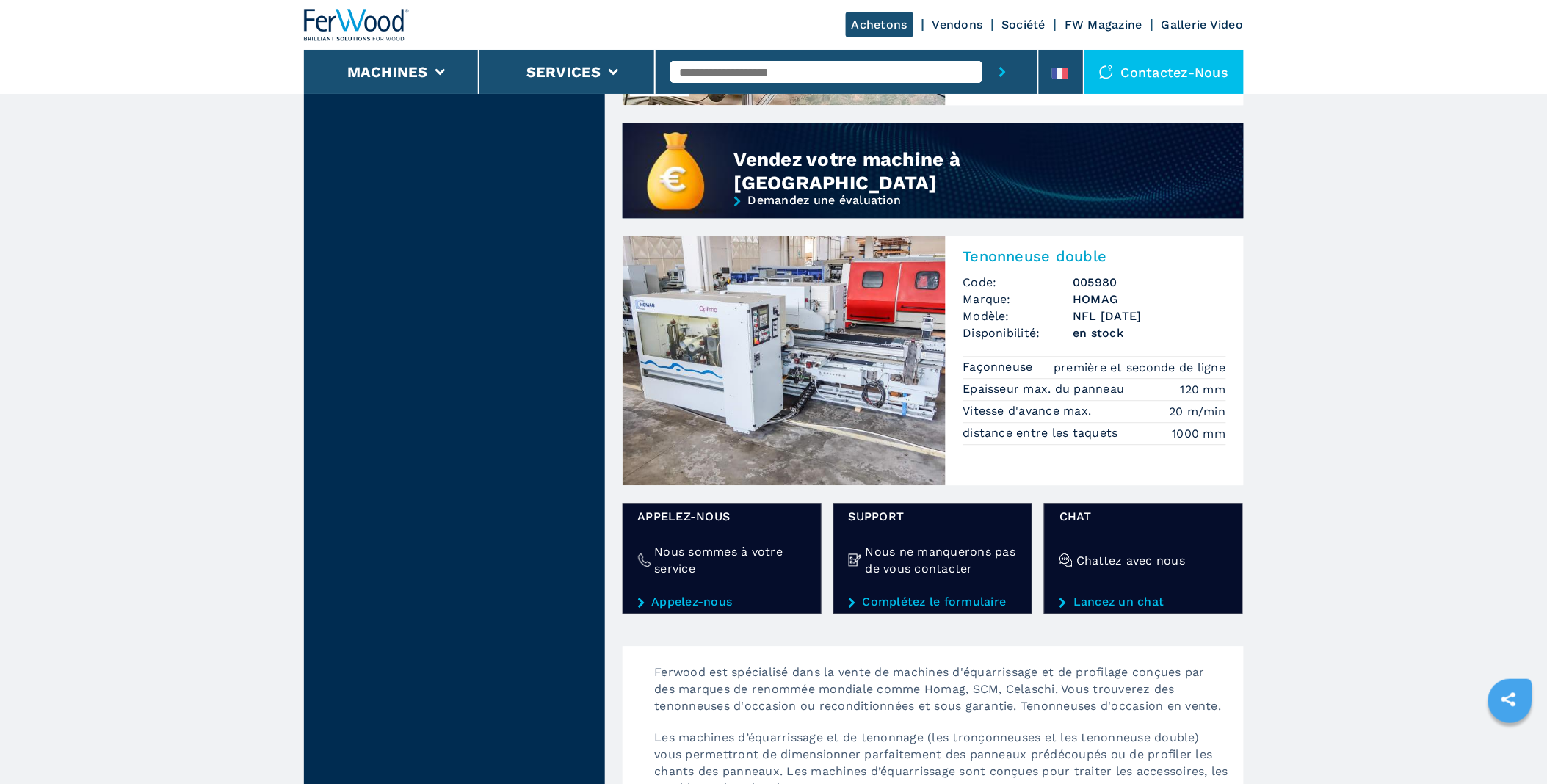
click at [804, 401] on img at bounding box center [783, 360] width 323 height 250
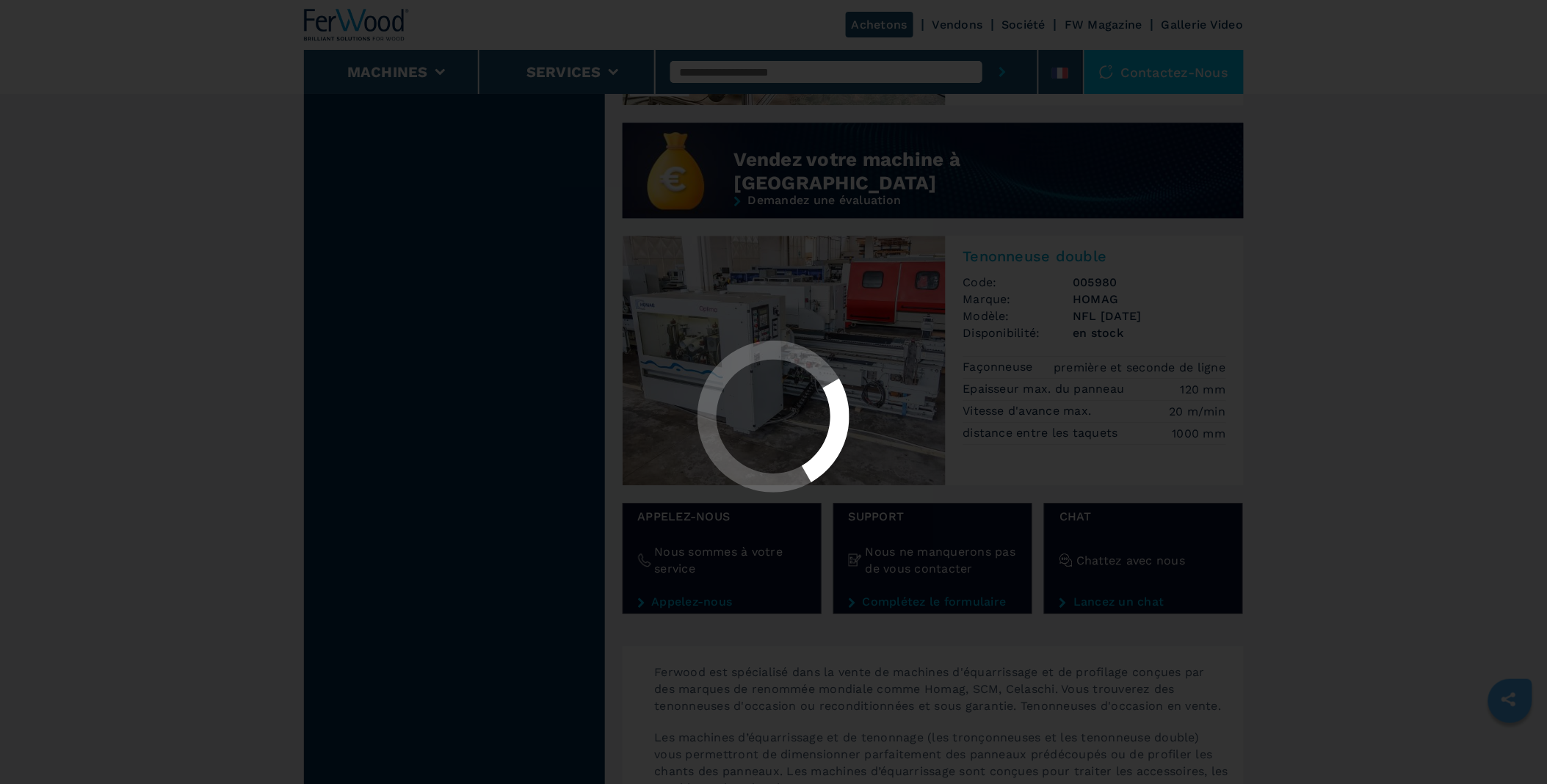
scroll to position [0, 0]
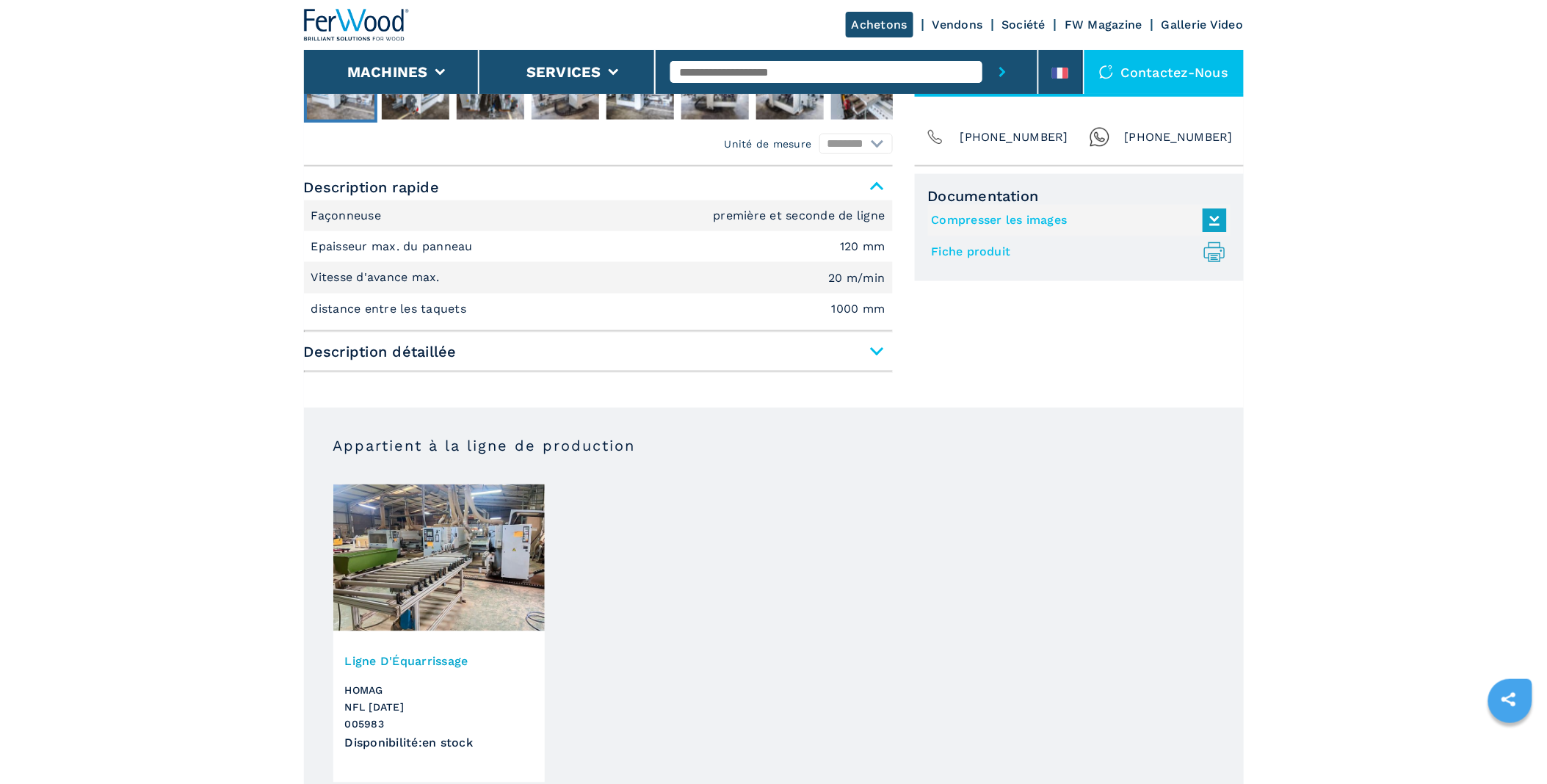
scroll to position [243, 0]
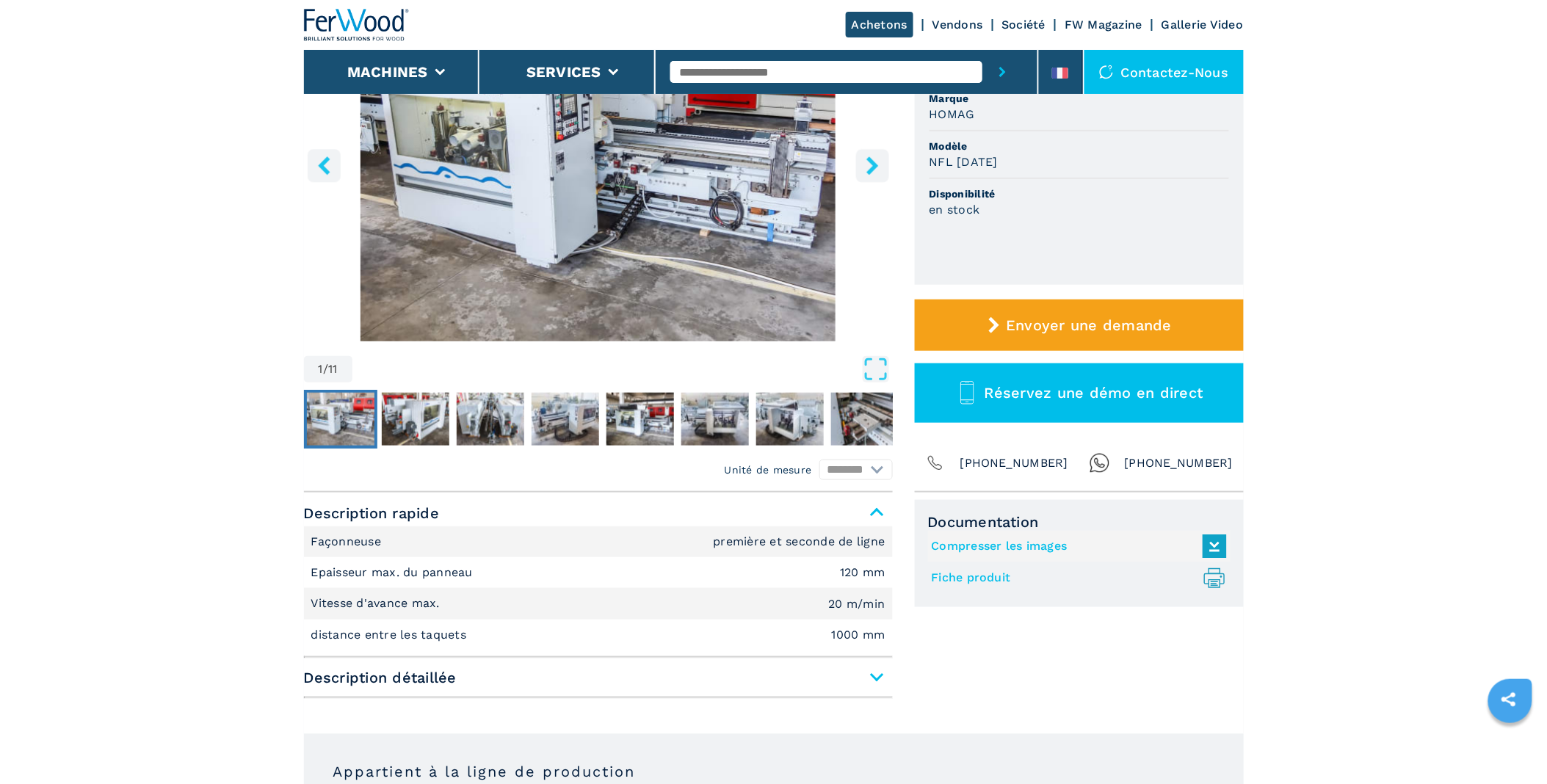
click at [867, 664] on span "Description détaillée" at bounding box center [598, 677] width 589 height 26
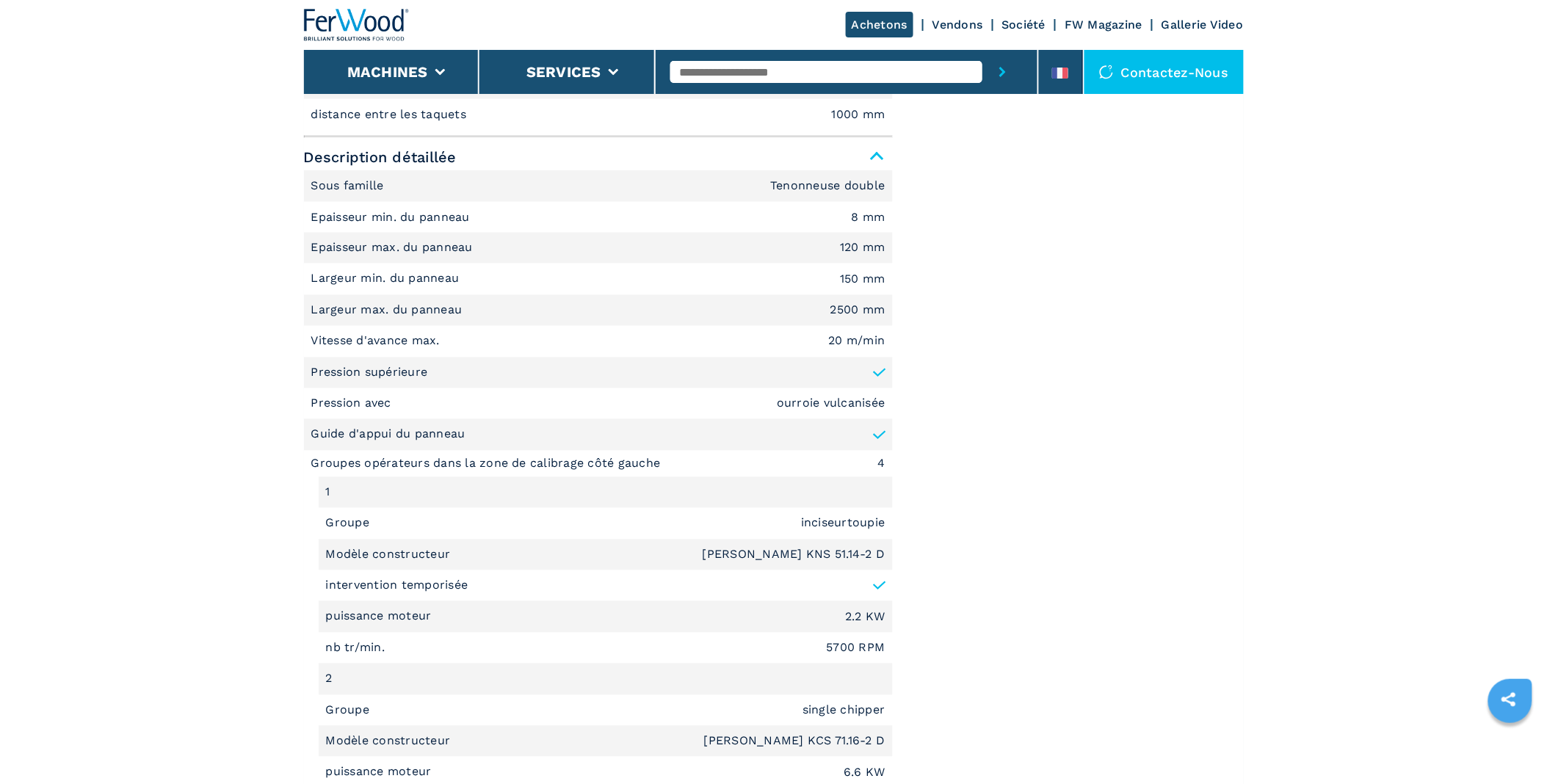
scroll to position [733, 0]
